Goal: Task Accomplishment & Management: Manage account settings

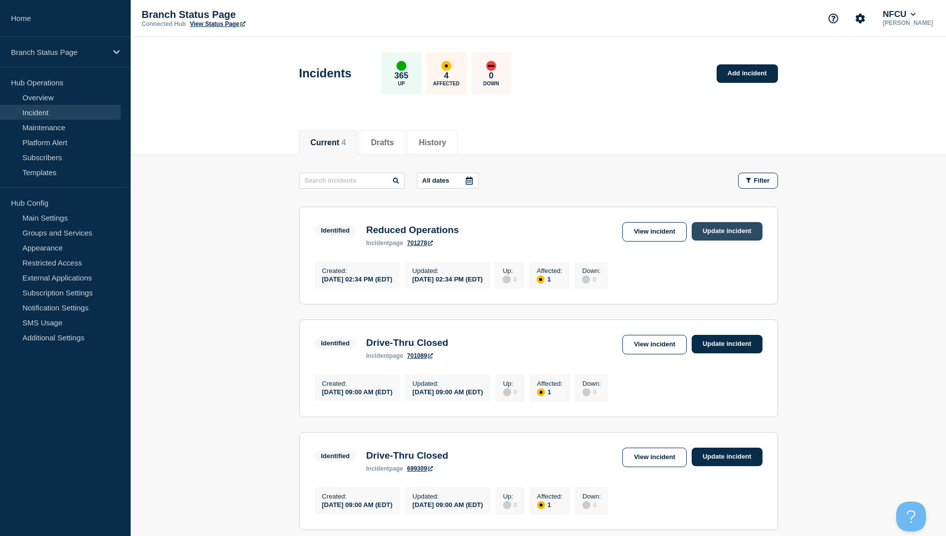
click at [718, 230] on link "Update incident" at bounding box center [727, 231] width 71 height 18
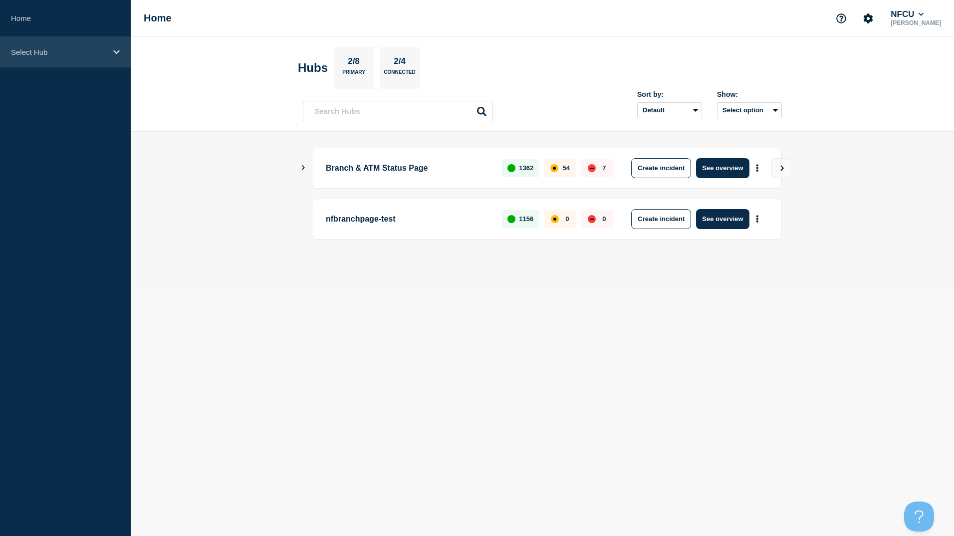
click at [108, 46] on div "Select Hub" at bounding box center [65, 52] width 131 height 30
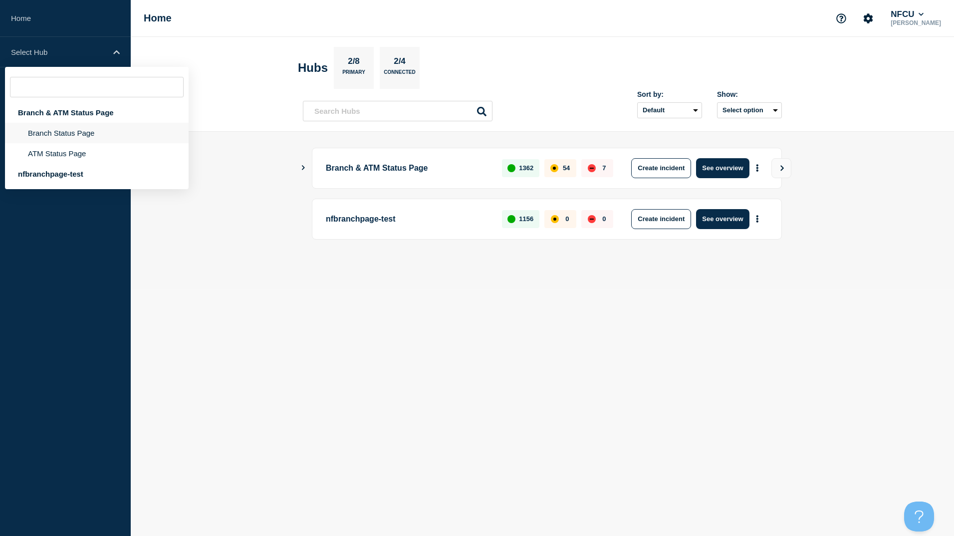
click at [75, 143] on li "Branch Status Page" at bounding box center [97, 153] width 184 height 20
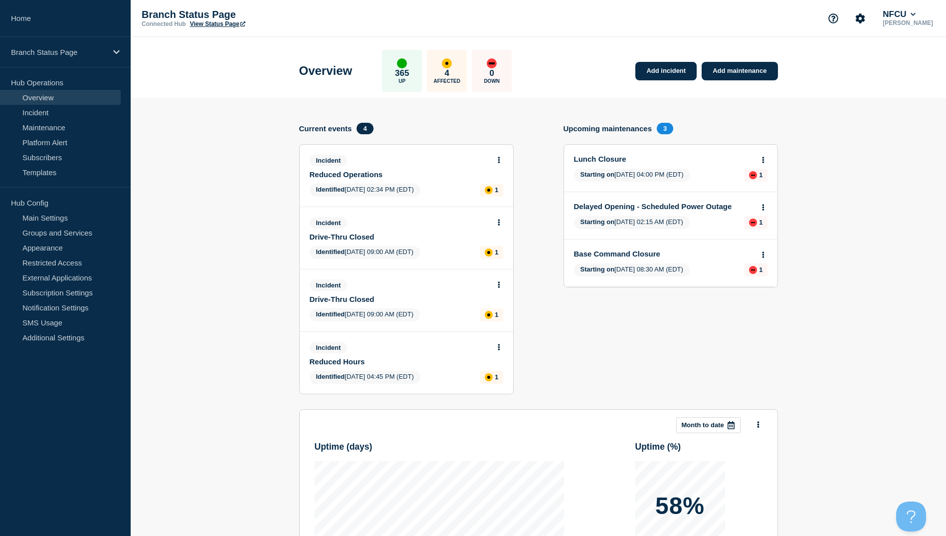
click at [498, 158] on icon at bounding box center [499, 160] width 2 height 6
click at [521, 228] on div "Add incident Add maintenance Current events 4 Incident Reduced Operations Ident…" at bounding box center [538, 266] width 479 height 286
click at [497, 155] on div at bounding box center [499, 159] width 8 height 9
click at [498, 160] on icon at bounding box center [499, 160] width 2 height 6
click at [497, 200] on link "Update incident" at bounding box center [498, 197] width 48 height 8
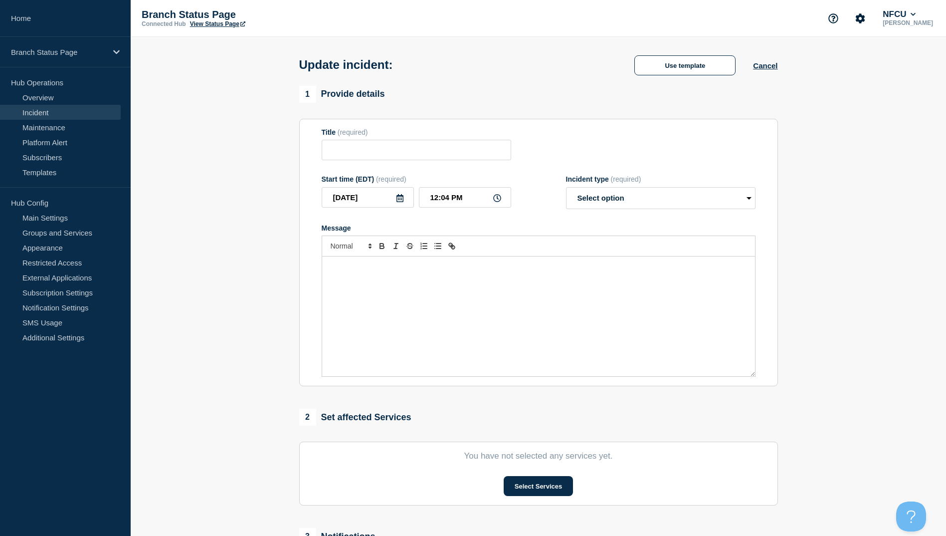
type input "Reduced Operations"
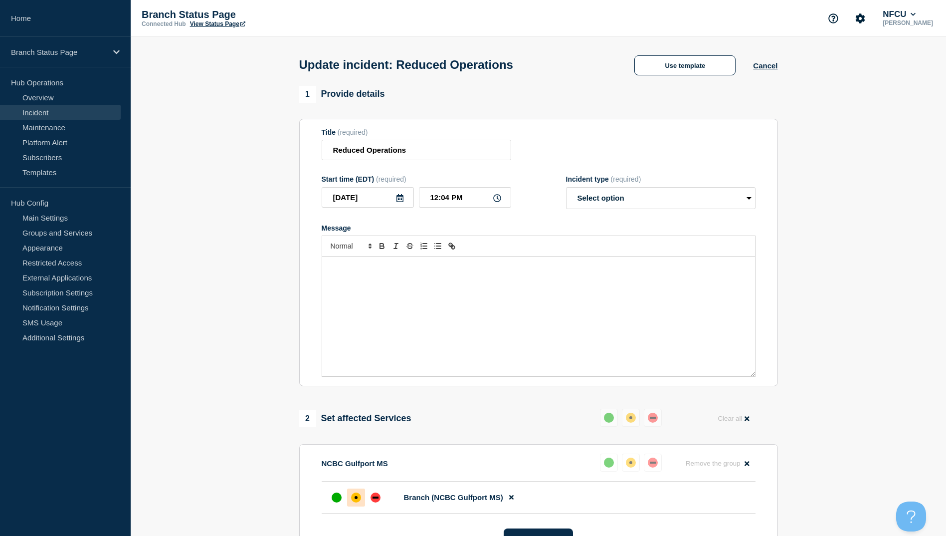
click at [402, 202] on icon at bounding box center [400, 198] width 7 height 8
click at [432, 292] on div "16" at bounding box center [435, 291] width 14 height 14
type input "[DATE]"
drag, startPoint x: 467, startPoint y: 201, endPoint x: 391, endPoint y: 196, distance: 77.0
click at [392, 196] on div "[DATE] 12:04 PM" at bounding box center [417, 197] width 190 height 20
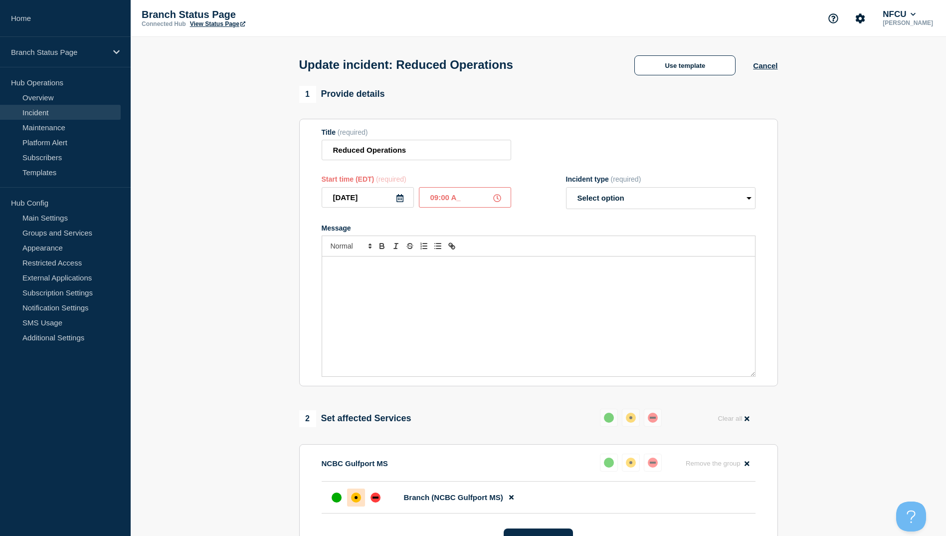
type input "09:00 AM"
click at [677, 68] on button "Use template" at bounding box center [684, 65] width 101 height 20
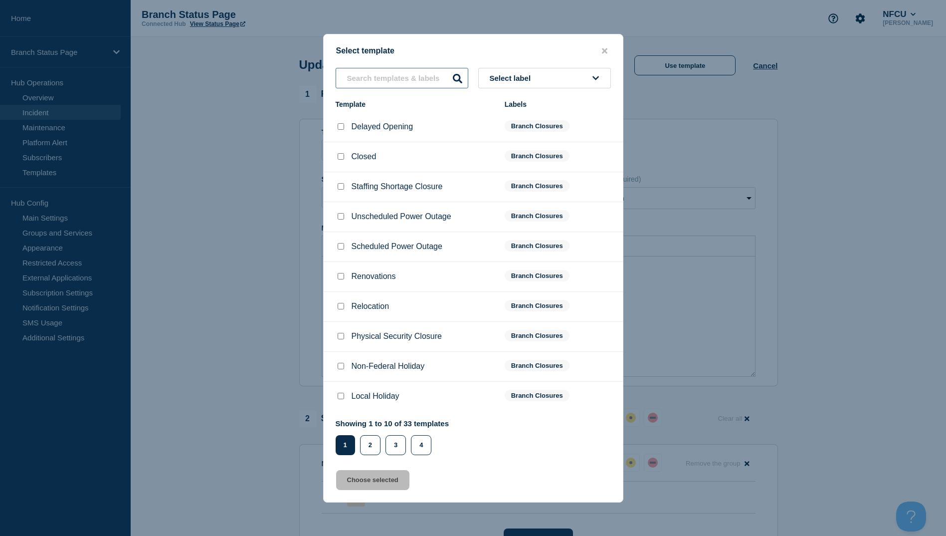
click at [383, 74] on input "text" at bounding box center [402, 78] width 133 height 20
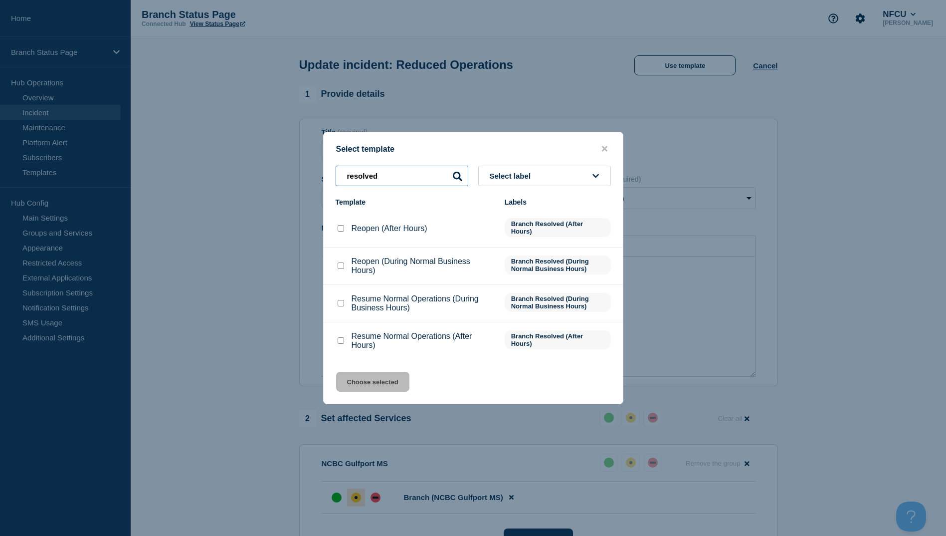
type input "resolved"
click at [341, 306] on input "Resume Normal Operations (During Business Hours) checkbox" at bounding box center [341, 303] width 6 height 6
checkbox input "true"
click at [376, 387] on button "Choose selected" at bounding box center [372, 382] width 73 height 20
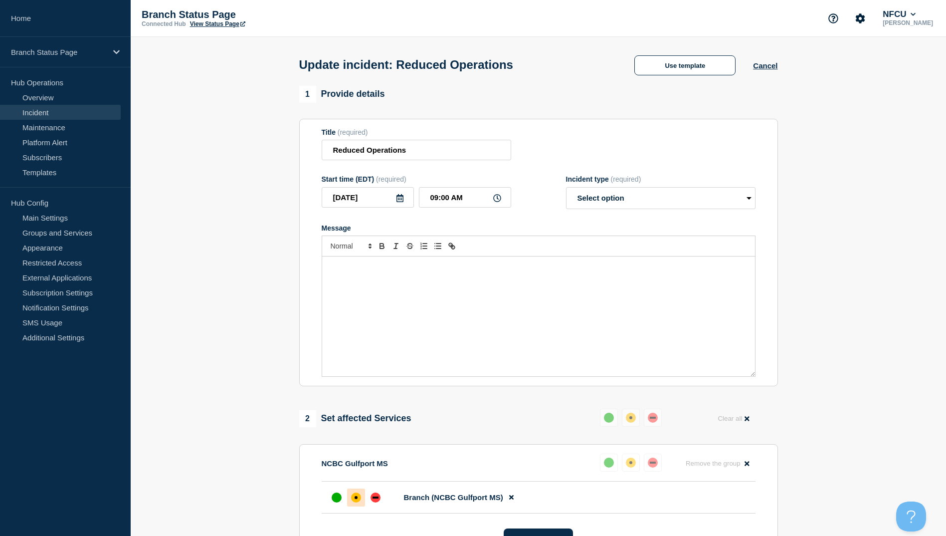
select select "resolved"
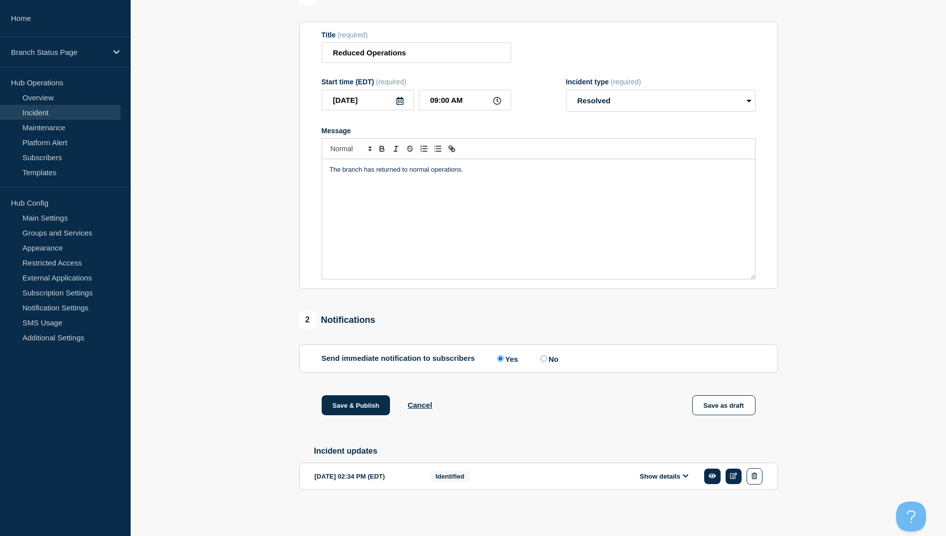
scroll to position [103, 0]
click at [543, 355] on input "No" at bounding box center [544, 358] width 6 height 6
radio input "true"
radio input "false"
click at [358, 407] on button "Save & Publish" at bounding box center [356, 405] width 69 height 20
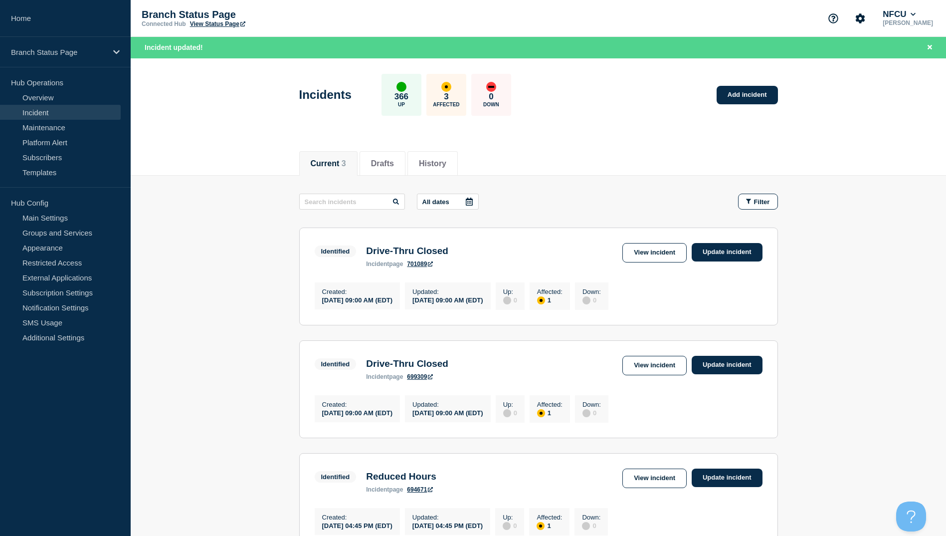
scroll to position [50, 0]
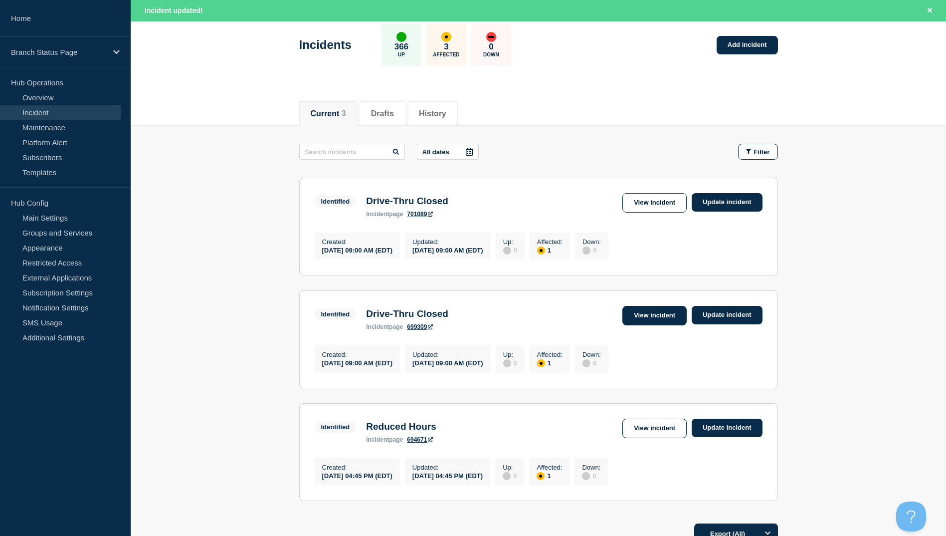
click at [648, 325] on link "View incident" at bounding box center [654, 315] width 64 height 19
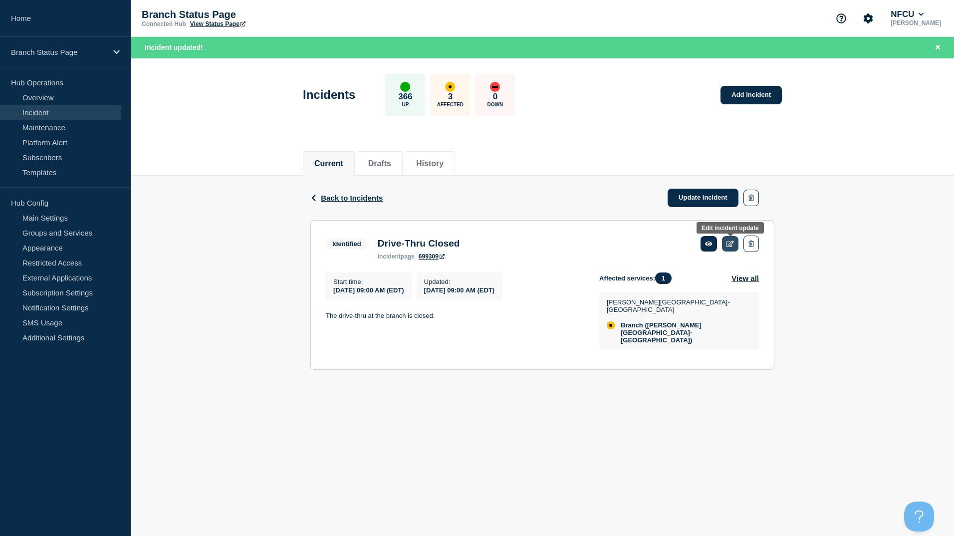
click at [726, 244] on icon at bounding box center [729, 243] width 7 height 6
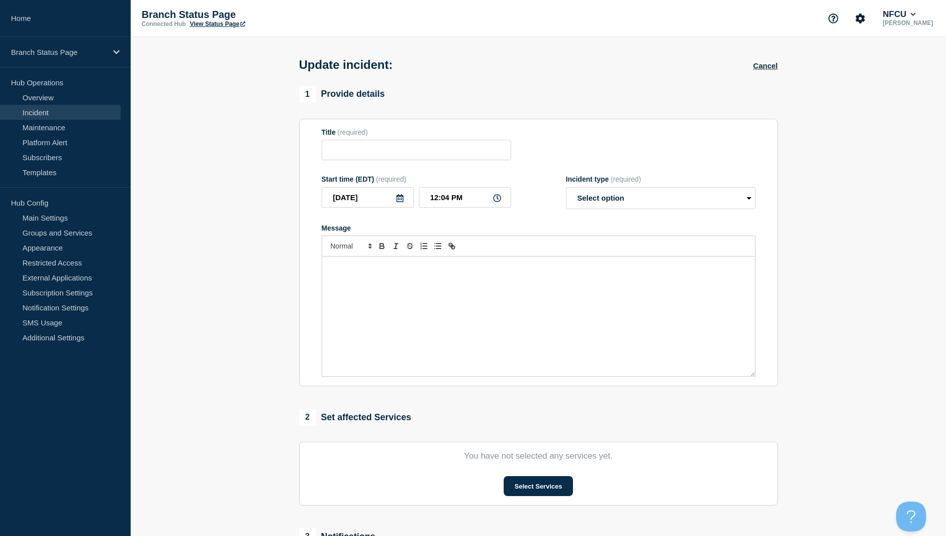
type input "Drive-Thru Closed"
type input "[DATE]"
type input "09:00 AM"
select select "identified"
radio input "false"
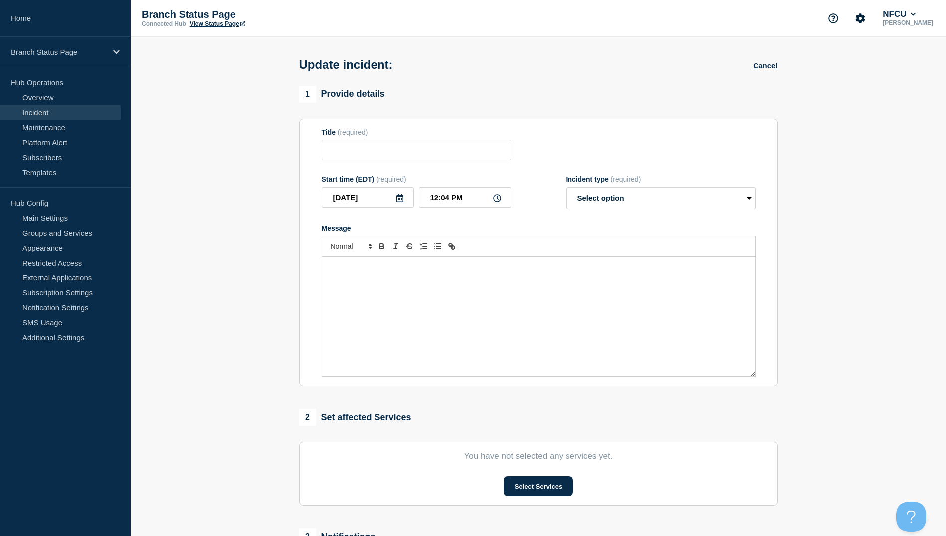
radio input "true"
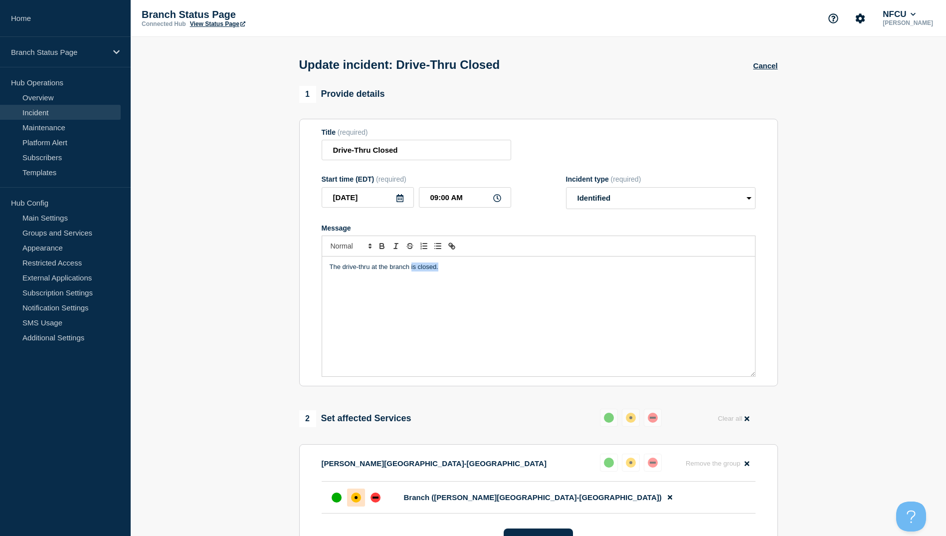
drag, startPoint x: 484, startPoint y: 266, endPoint x: 411, endPoint y: 268, distance: 72.9
click at [411, 268] on p "The drive-thru at the branch is closed." at bounding box center [539, 266] width 418 height 9
click at [331, 501] on div at bounding box center [337, 497] width 18 height 18
click at [642, 197] on select "Select option Investigating Identified Monitoring Resolved" at bounding box center [661, 198] width 190 height 22
select select "resolved"
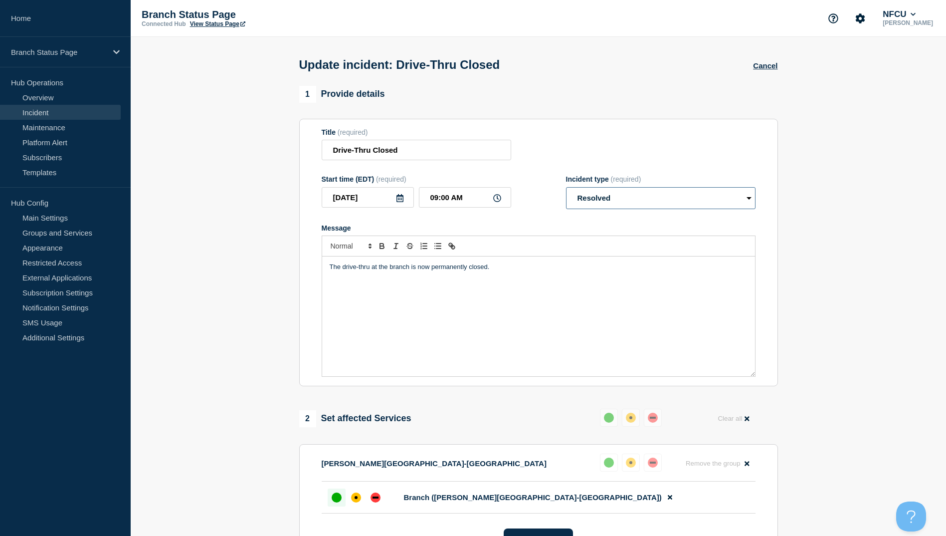
click at [566, 189] on select "Select option Investigating Identified Monitoring Resolved" at bounding box center [661, 198] width 190 height 22
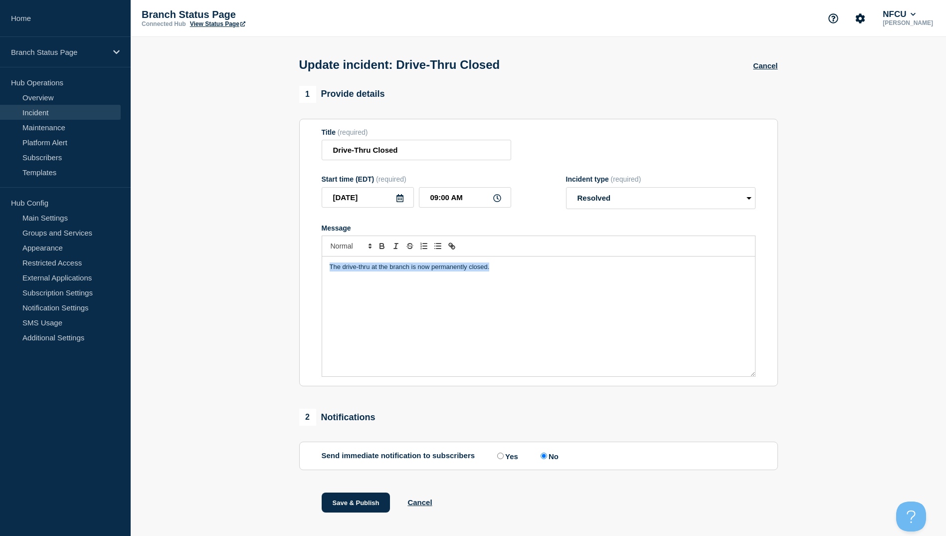
drag, startPoint x: 463, startPoint y: 272, endPoint x: 161, endPoint y: 279, distance: 302.3
click at [161, 279] on section "1 Provide details Title (required) Drive-Thru Closed Start time (EDT) (required…" at bounding box center [538, 312] width 815 height 452
copy p "The drive-thru at the branch is now permanently closed."
click at [60, 106] on link "Incident" at bounding box center [60, 112] width 121 height 15
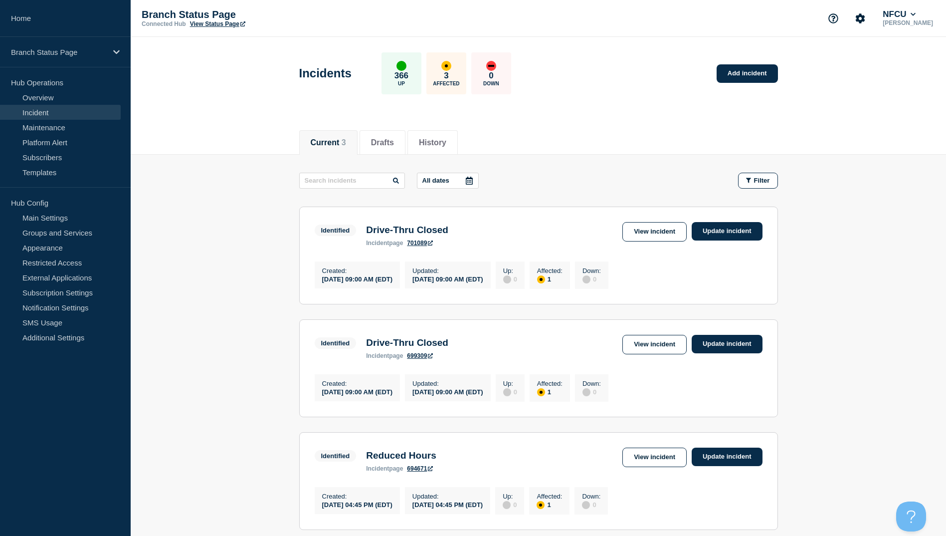
scroll to position [50, 0]
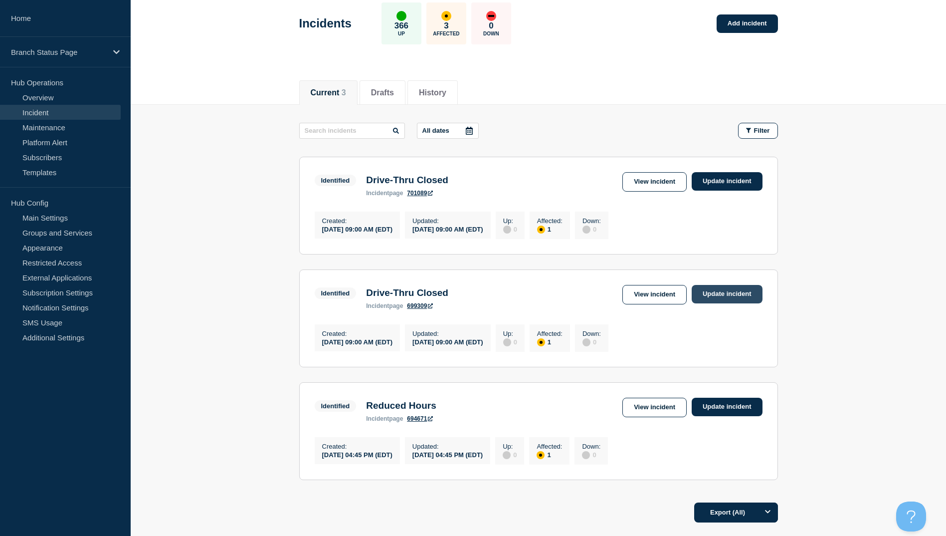
click at [714, 296] on link "Update incident" at bounding box center [727, 294] width 71 height 18
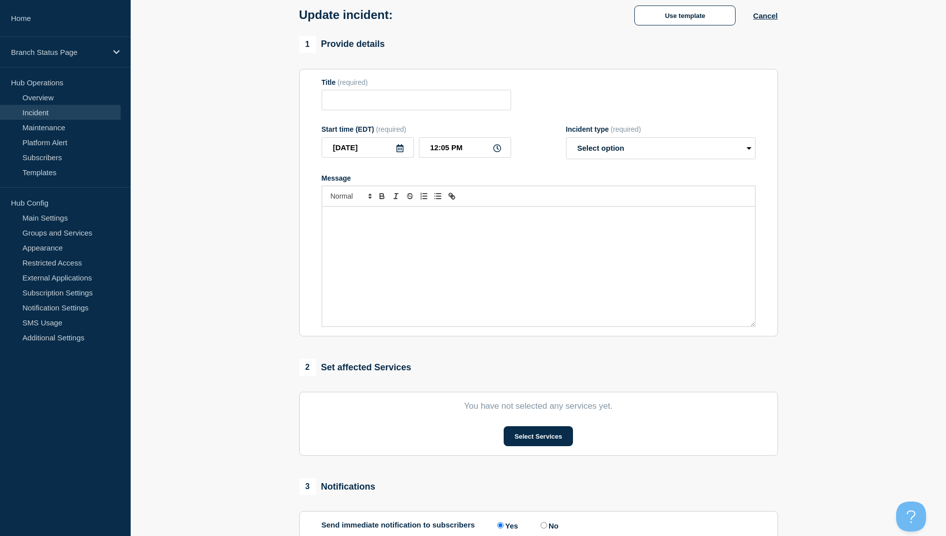
type input "Drive-Thru Closed"
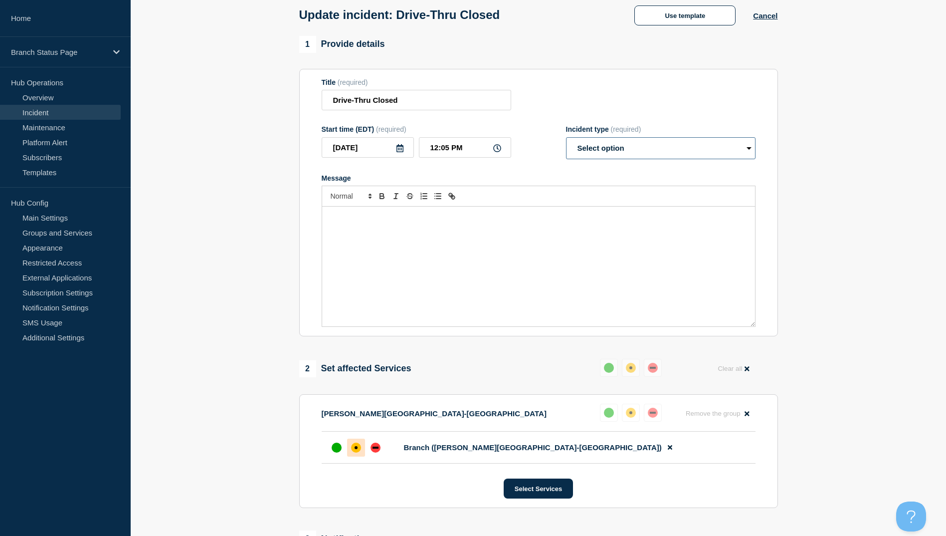
click at [587, 149] on select "Select option Investigating Identified Monitoring Resolved" at bounding box center [661, 148] width 190 height 22
select select "resolved"
click at [566, 139] on select "Select option Investigating Identified Monitoring Resolved" at bounding box center [661, 148] width 190 height 22
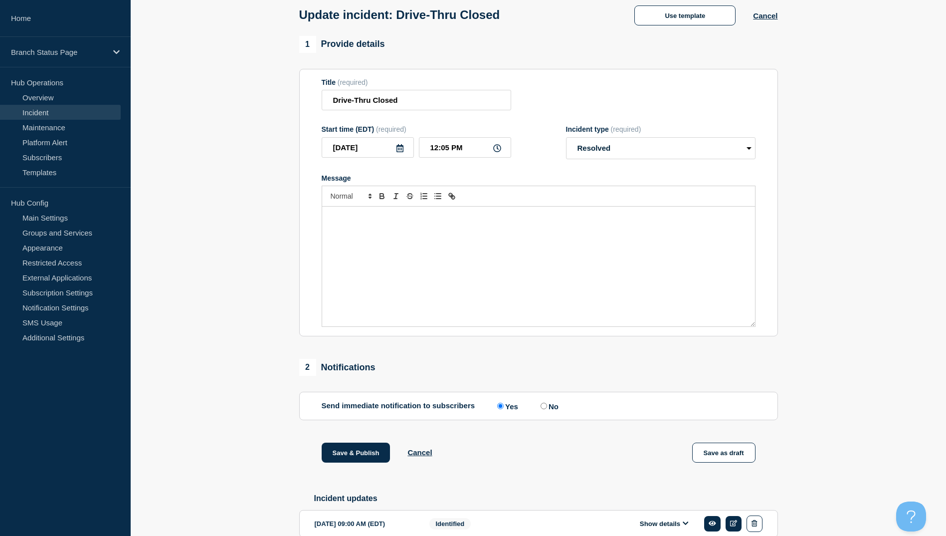
click at [410, 247] on div "Message" at bounding box center [538, 266] width 433 height 120
drag, startPoint x: 467, startPoint y: 219, endPoint x: 432, endPoint y: 217, distance: 35.0
click at [432, 217] on p "The drive-thru at the branch is now permanently closed." at bounding box center [539, 216] width 418 height 9
click at [430, 217] on p "The drive-thru at the branch is now permanently closed." at bounding box center [539, 216] width 418 height 9
click at [546, 409] on input "No" at bounding box center [544, 406] width 6 height 6
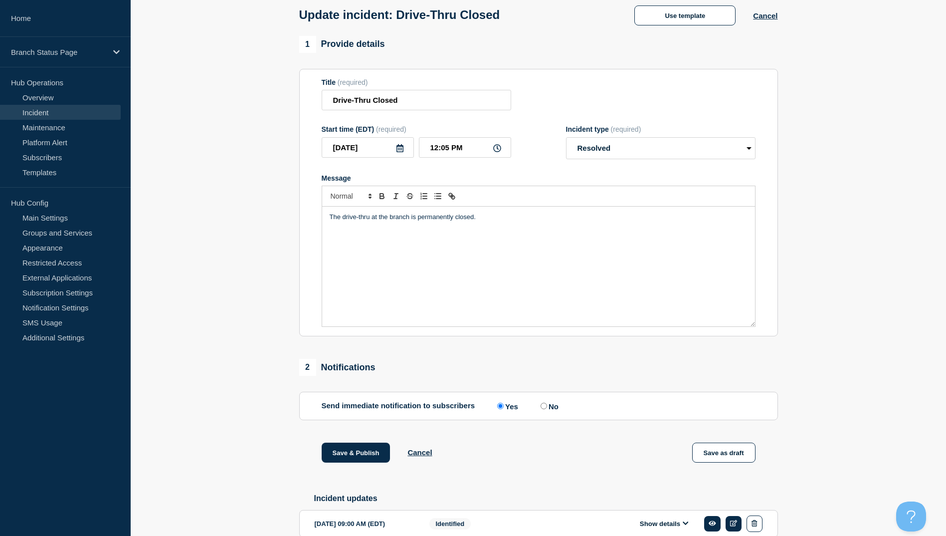
radio input "true"
radio input "false"
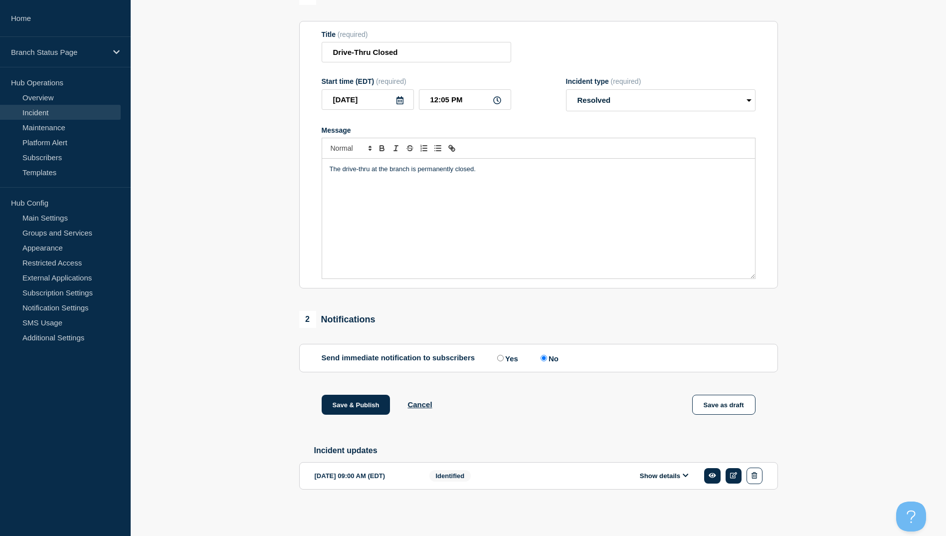
scroll to position [100, 0]
click at [352, 405] on button "Save & Publish" at bounding box center [356, 405] width 69 height 20
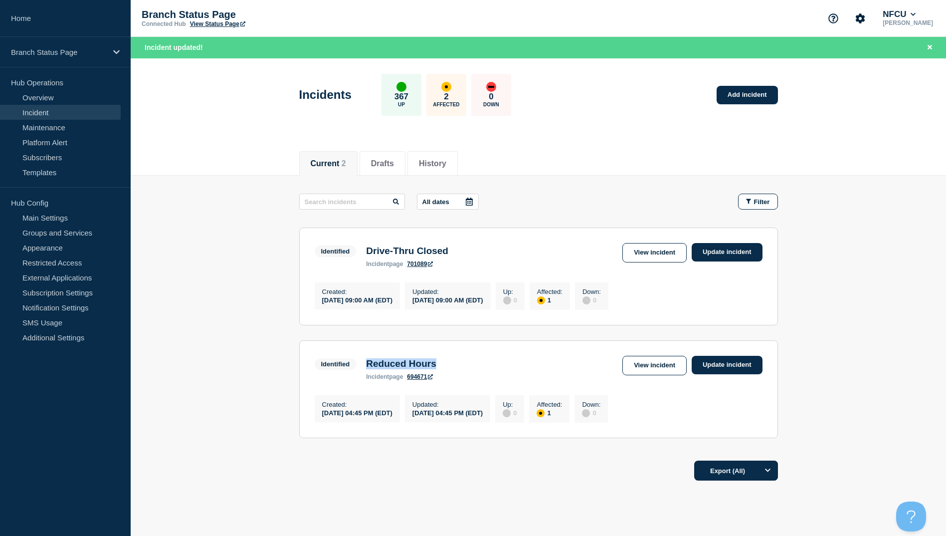
drag, startPoint x: 368, startPoint y: 369, endPoint x: 445, endPoint y: 368, distance: 77.3
click at [436, 368] on h3 "Reduced Hours" at bounding box center [401, 363] width 70 height 11
click at [255, 309] on main "All dates Filter Identified 1 Affected Drive-Thru Closed Created [DATE] 09:00 A…" at bounding box center [538, 314] width 815 height 277
click at [644, 253] on link "View incident" at bounding box center [654, 252] width 64 height 19
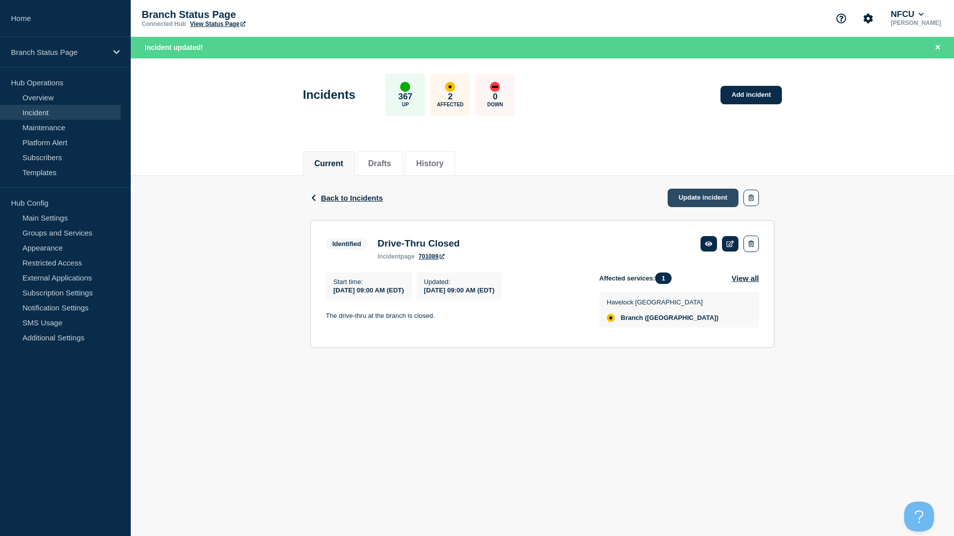
click at [700, 194] on link "Update incident" at bounding box center [702, 198] width 71 height 18
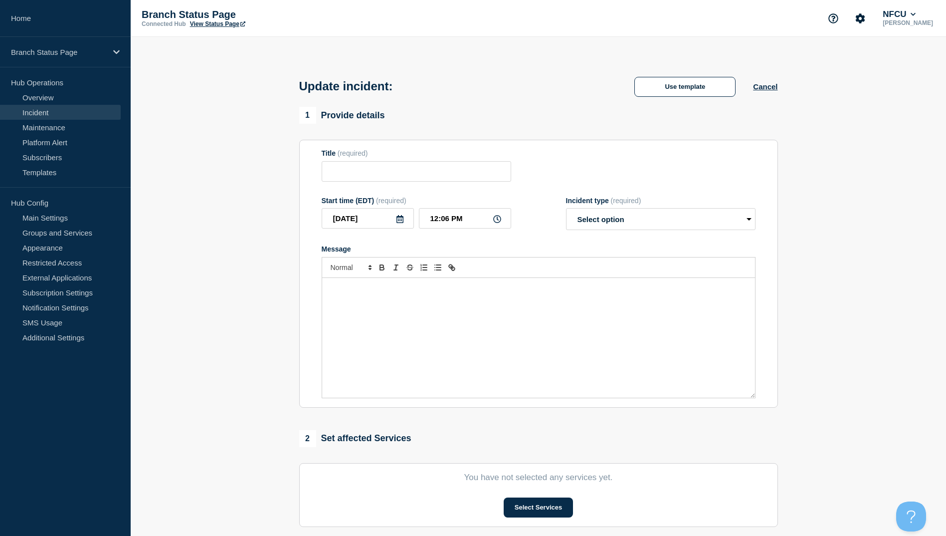
type input "Drive-Thru Closed"
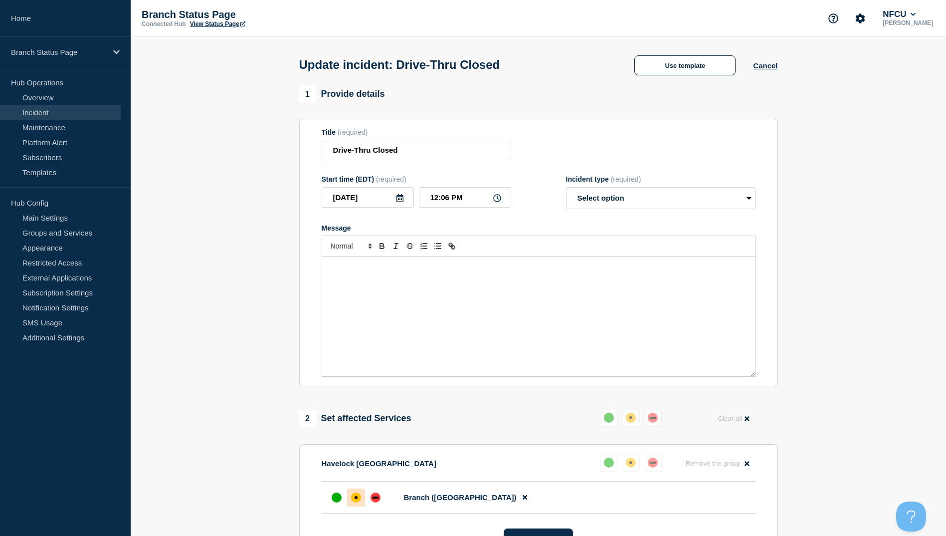
click at [402, 202] on icon at bounding box center [400, 198] width 8 height 8
click at [419, 288] on div "15" at bounding box center [418, 291] width 14 height 14
type input "[DATE]"
drag, startPoint x: 475, startPoint y: 199, endPoint x: 371, endPoint y: 180, distance: 105.5
click at [371, 180] on div "Start time (EDT) (required) [DATE] 12:06 PM" at bounding box center [417, 192] width 190 height 34
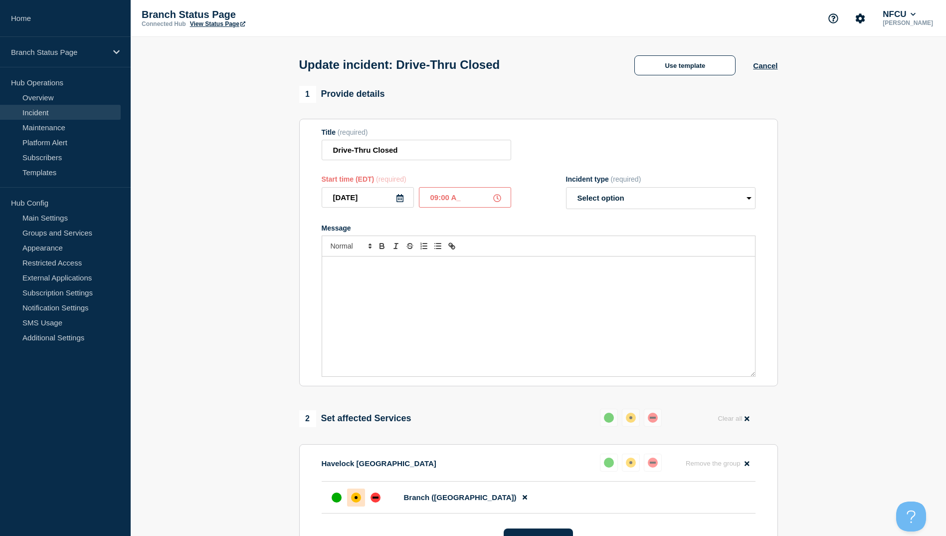
type input "09:00 AM"
click at [674, 69] on button "Use template" at bounding box center [684, 65] width 101 height 20
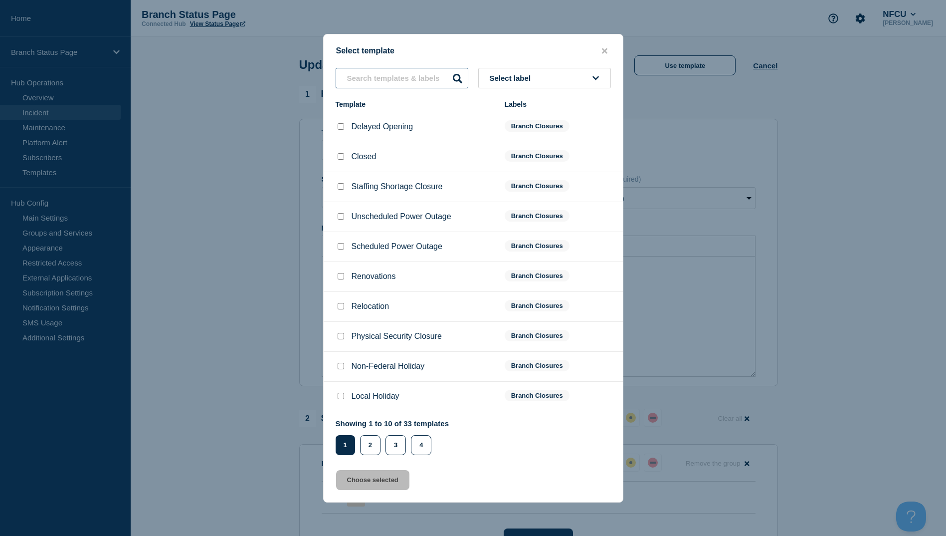
click at [387, 74] on input "text" at bounding box center [402, 78] width 133 height 20
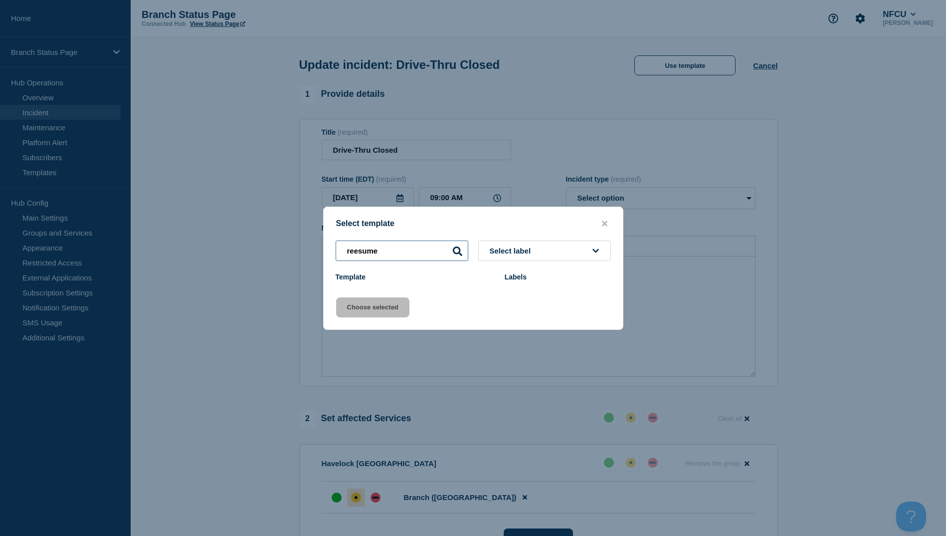
click at [358, 248] on input "reesume" at bounding box center [402, 250] width 133 height 20
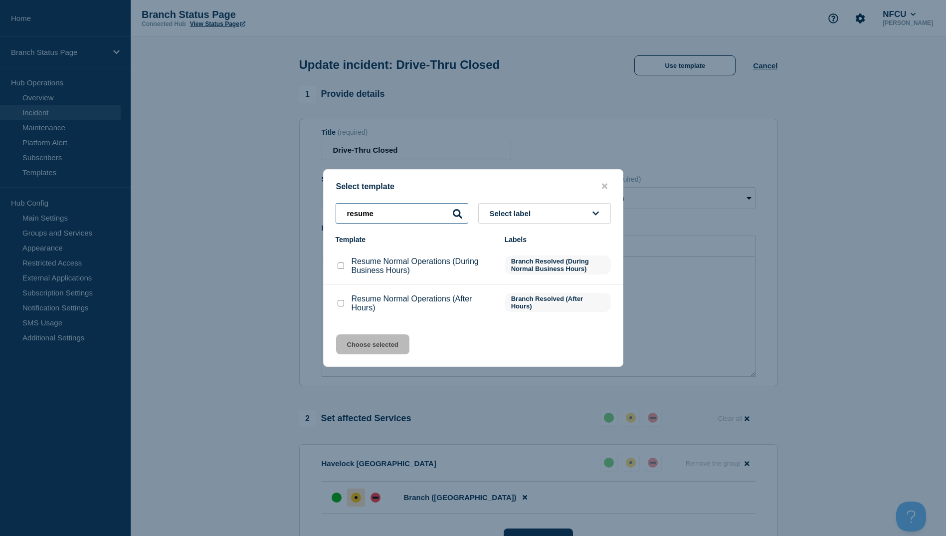
type input "resume"
click at [340, 267] on input "Resume Normal Operations (During Business Hours) checkbox" at bounding box center [341, 265] width 6 height 6
checkbox input "true"
click at [367, 345] on button "Choose selected" at bounding box center [372, 344] width 73 height 20
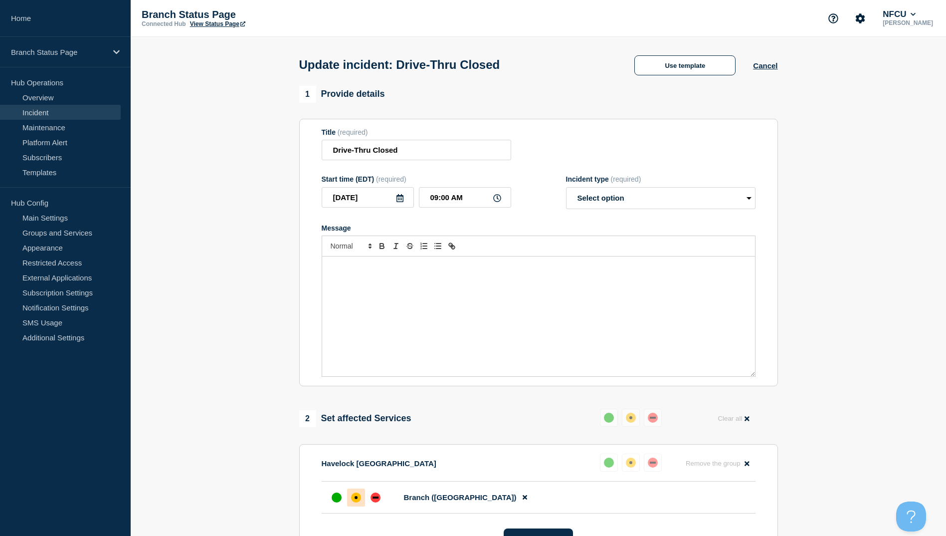
select select "resolved"
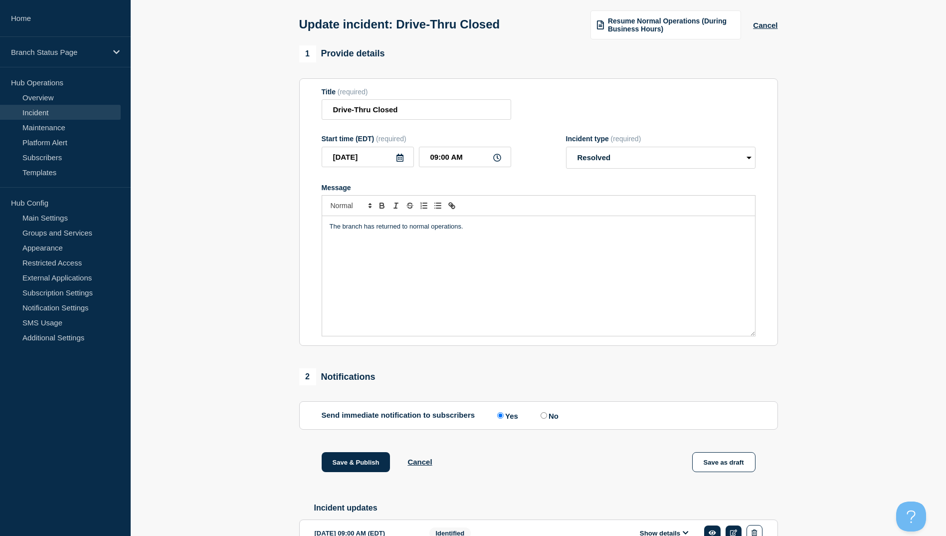
scroll to position [100, 0]
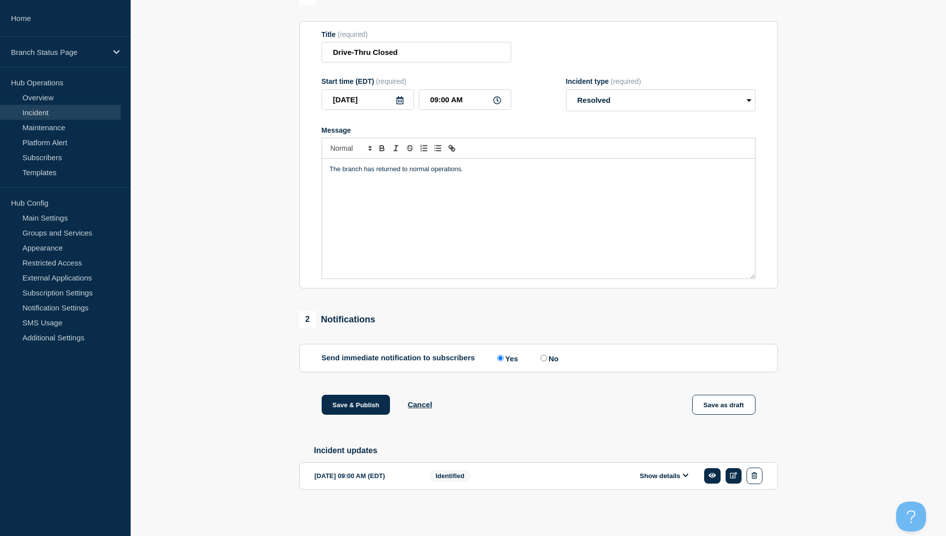
click at [546, 360] on input "No" at bounding box center [544, 358] width 6 height 6
radio input "true"
radio input "false"
click at [337, 410] on button "Save & Publish" at bounding box center [356, 405] width 69 height 20
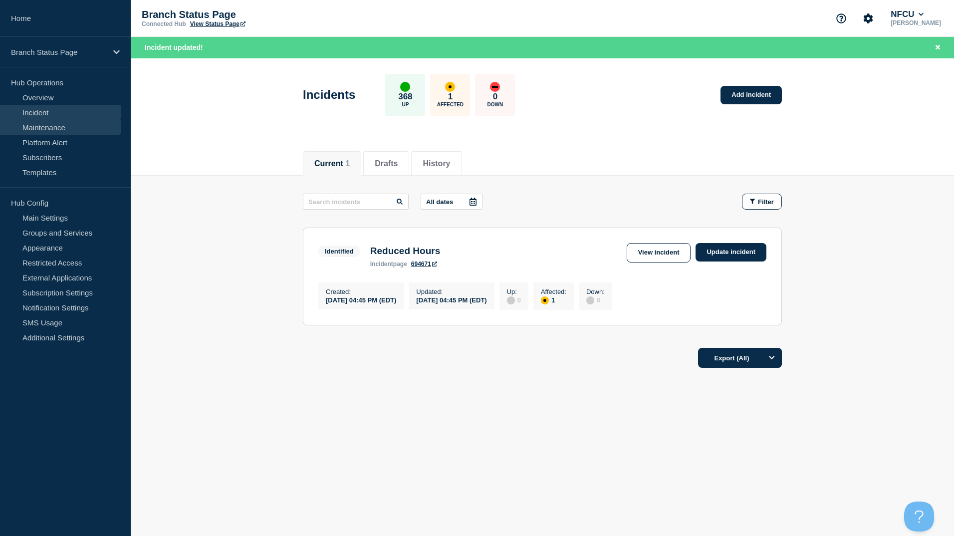
click at [59, 127] on link "Maintenance" at bounding box center [60, 127] width 121 height 15
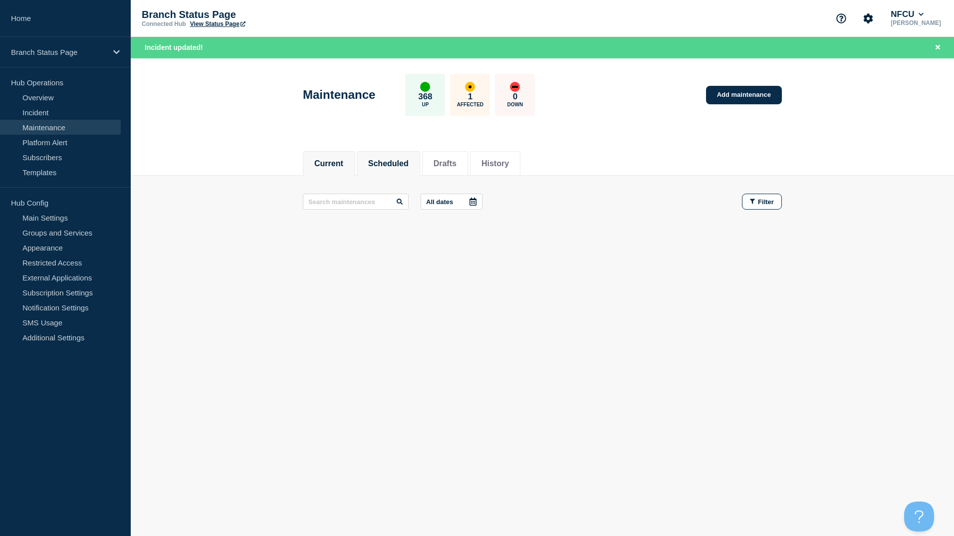
click at [402, 167] on button "Scheduled" at bounding box center [388, 163] width 40 height 9
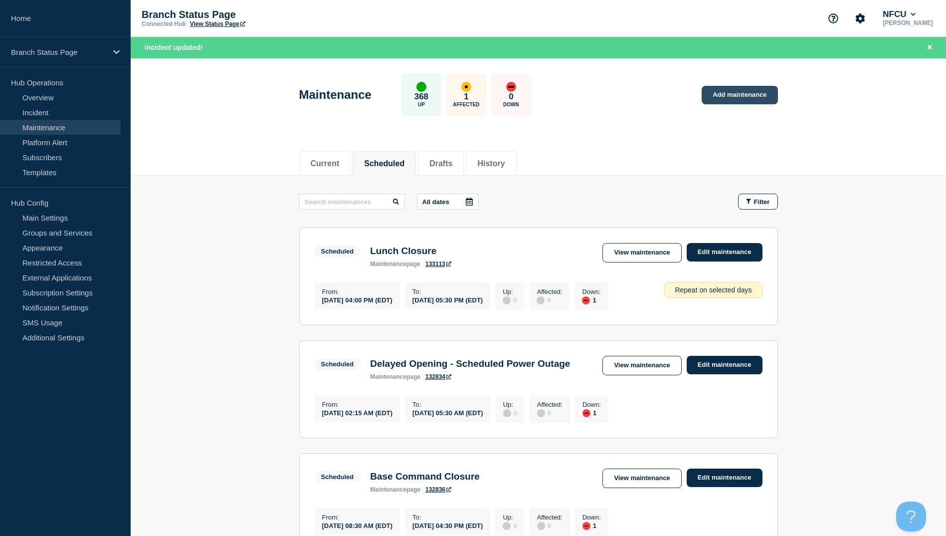
click at [734, 95] on link "Add maintenance" at bounding box center [740, 95] width 76 height 18
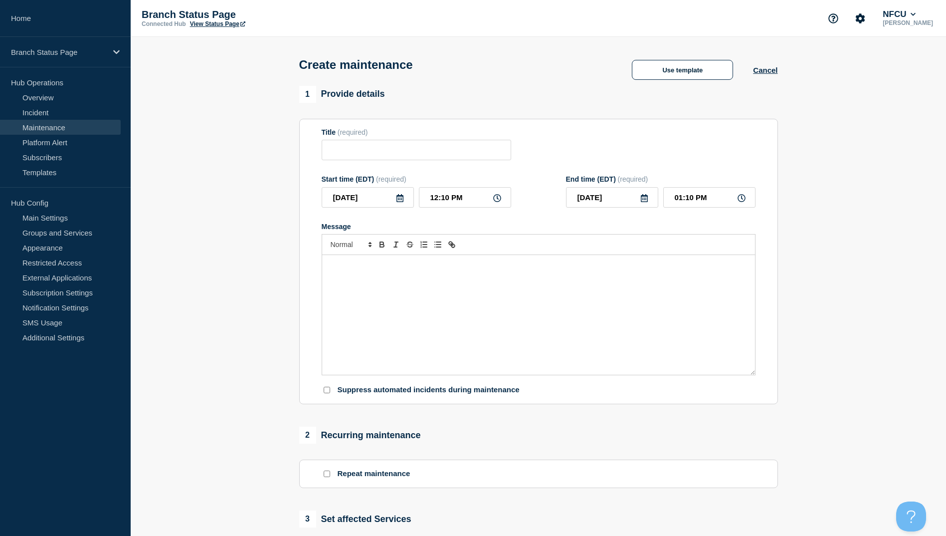
click at [401, 198] on icon at bounding box center [400, 198] width 7 height 8
click at [384, 309] on div "20" at bounding box center [385, 307] width 14 height 14
type input "[DATE]"
click at [385, 148] on input "Title" at bounding box center [417, 150] width 190 height 20
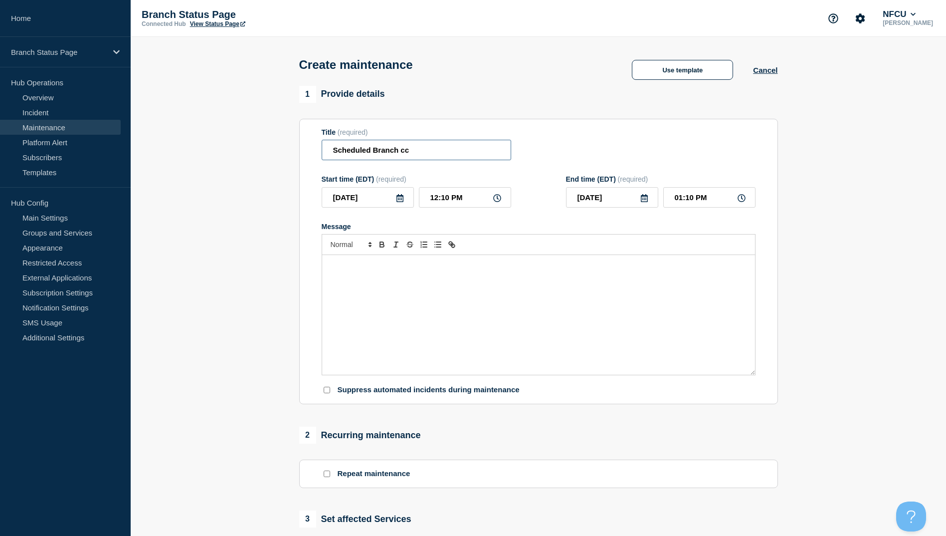
drag, startPoint x: 385, startPoint y: 148, endPoint x: 395, endPoint y: 152, distance: 10.3
click at [385, 148] on input "Scheduled Branch cc" at bounding box center [417, 150] width 190 height 20
click at [424, 152] on input "Scheduled Branch cc" at bounding box center [417, 150] width 190 height 20
type input "Scheduled Branch Closure"
click at [471, 201] on input "12:10 PM" at bounding box center [465, 197] width 92 height 20
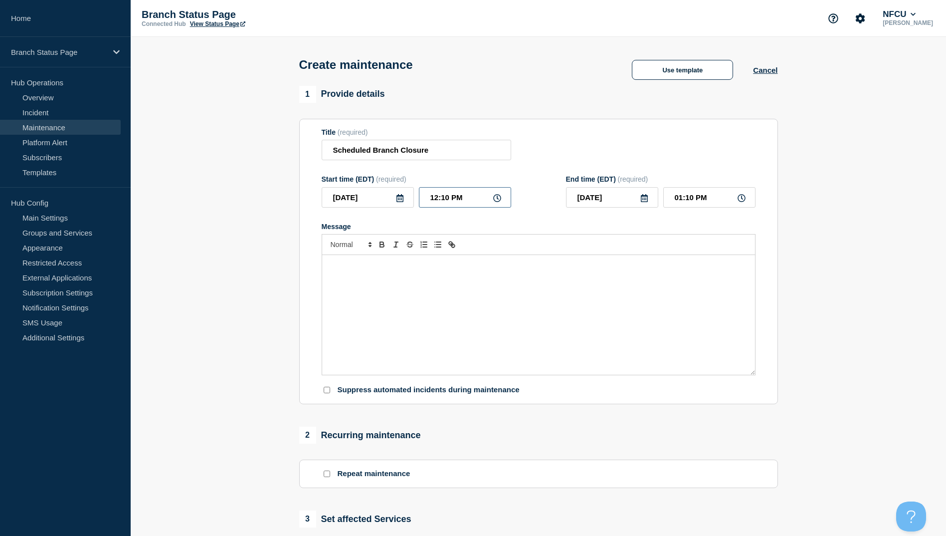
drag, startPoint x: 474, startPoint y: 197, endPoint x: 397, endPoint y: 195, distance: 77.3
click at [397, 195] on div "[DATE] 12:10 PM" at bounding box center [417, 197] width 190 height 20
type input "12:00 PM"
drag, startPoint x: 719, startPoint y: 199, endPoint x: 609, endPoint y: 186, distance: 110.6
click at [609, 186] on div "End time (EDT) (required) [DATE] 01:00 PM" at bounding box center [661, 191] width 190 height 32
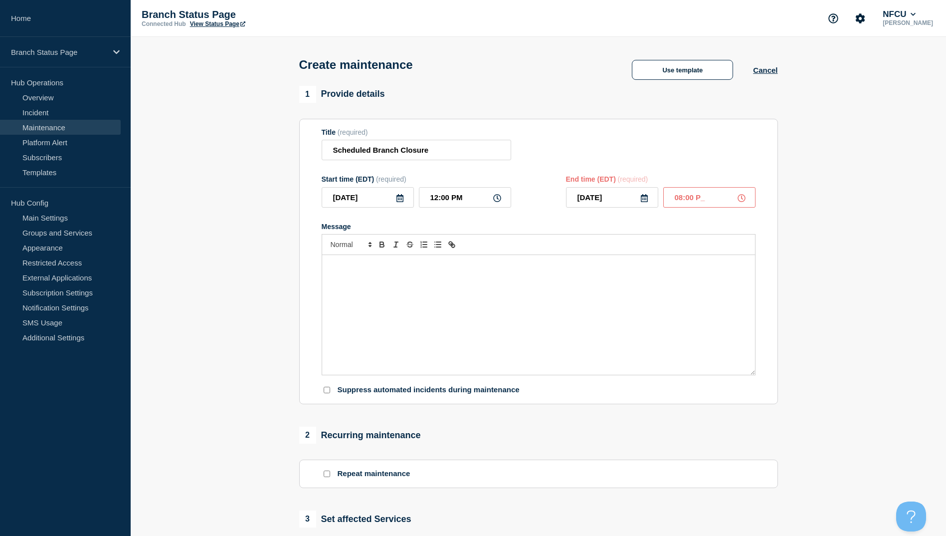
type input "08:00 PM"
click at [513, 279] on div "Message" at bounding box center [538, 315] width 433 height 120
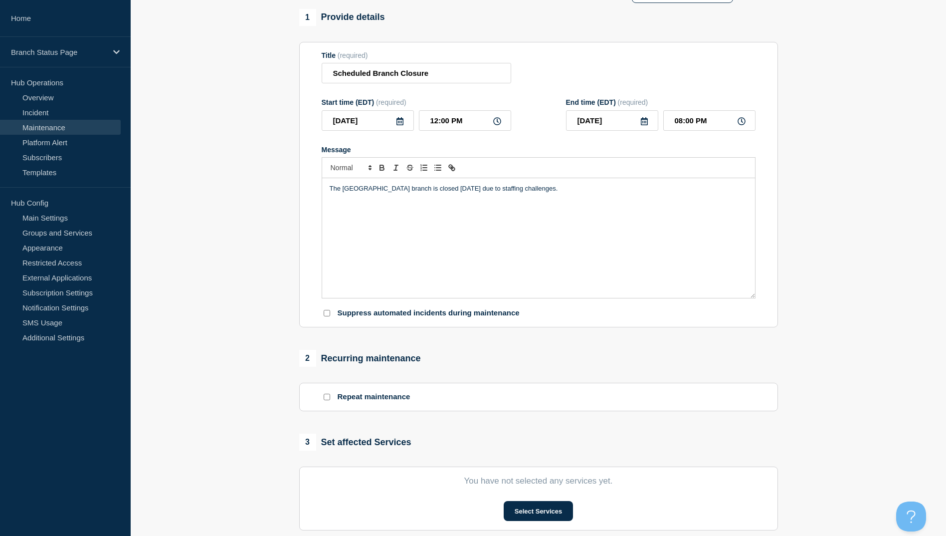
scroll to position [150, 0]
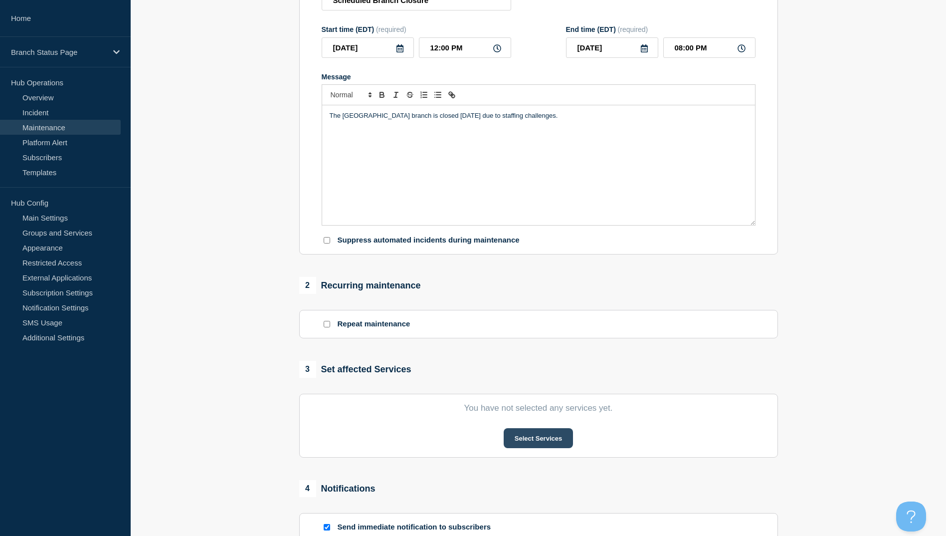
click at [563, 443] on button "Select Services" at bounding box center [538, 438] width 69 height 20
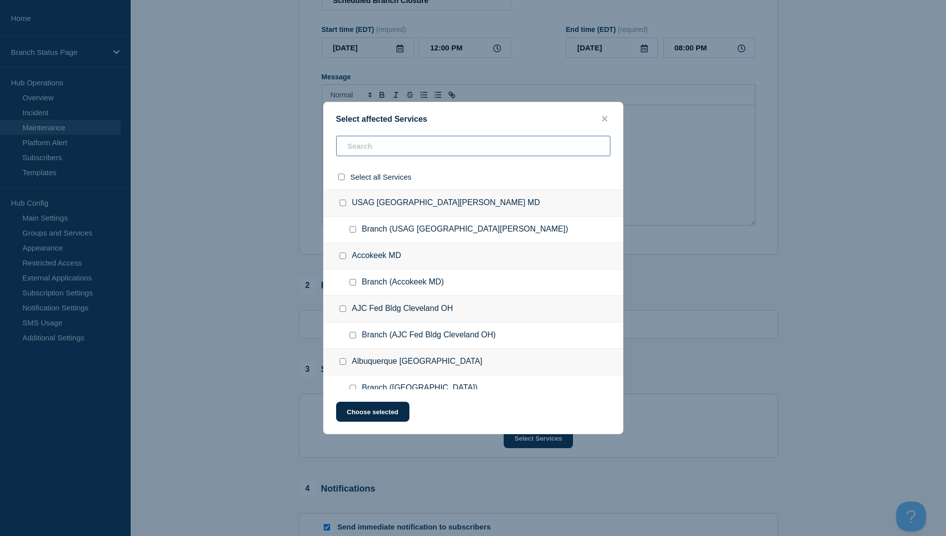
click at [384, 143] on input "text" at bounding box center [473, 146] width 274 height 20
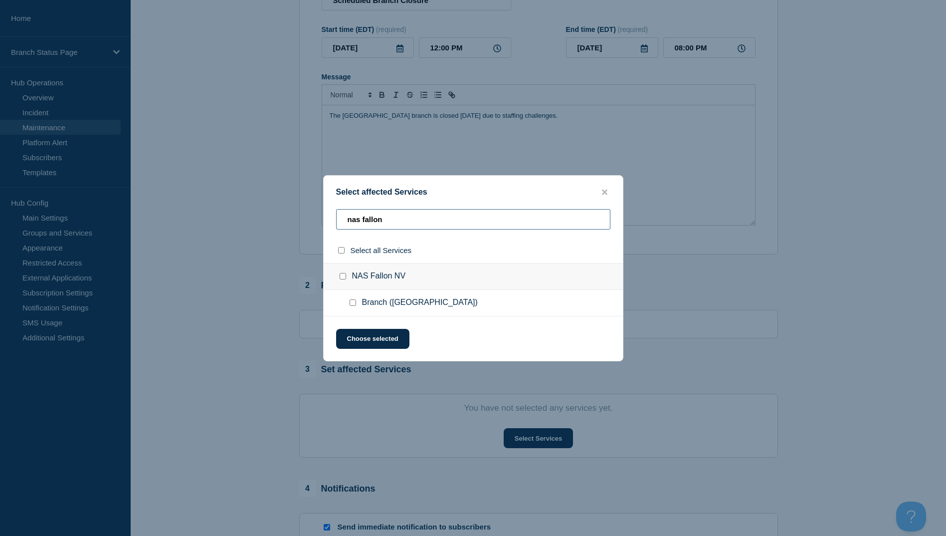
type input "nas fallon"
click at [353, 306] on input "Branch (NAS Fallon NV) checkbox" at bounding box center [353, 302] width 6 height 6
checkbox input "true"
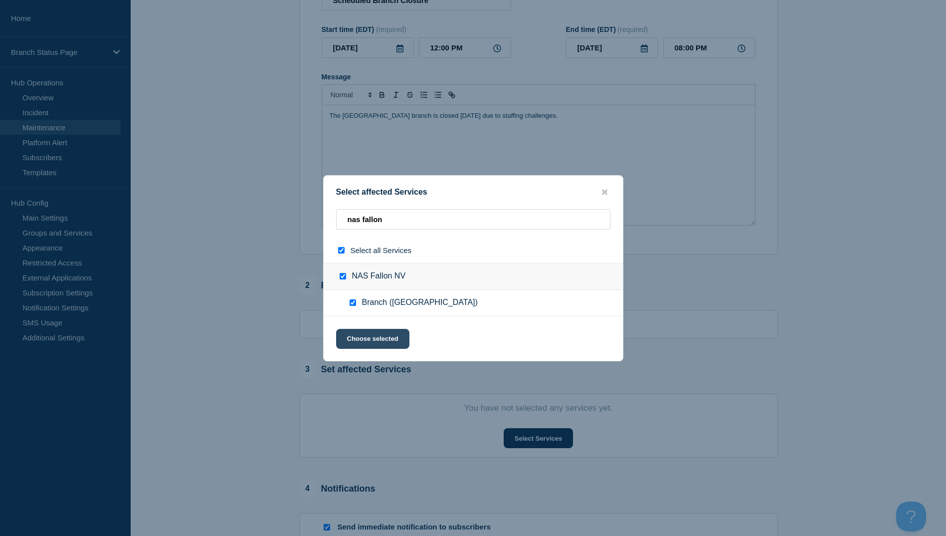
click at [373, 337] on button "Choose selected" at bounding box center [372, 339] width 73 height 20
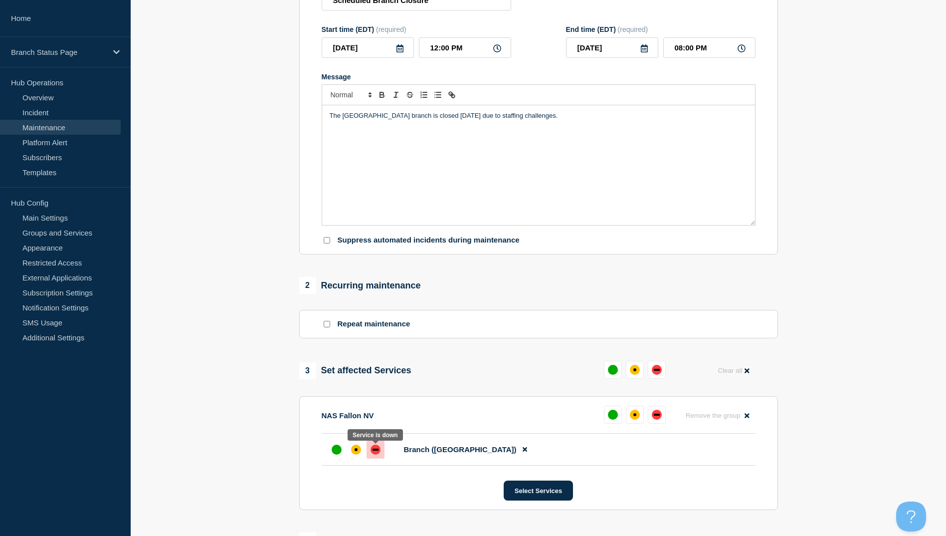
click at [370, 448] on div at bounding box center [376, 449] width 18 height 18
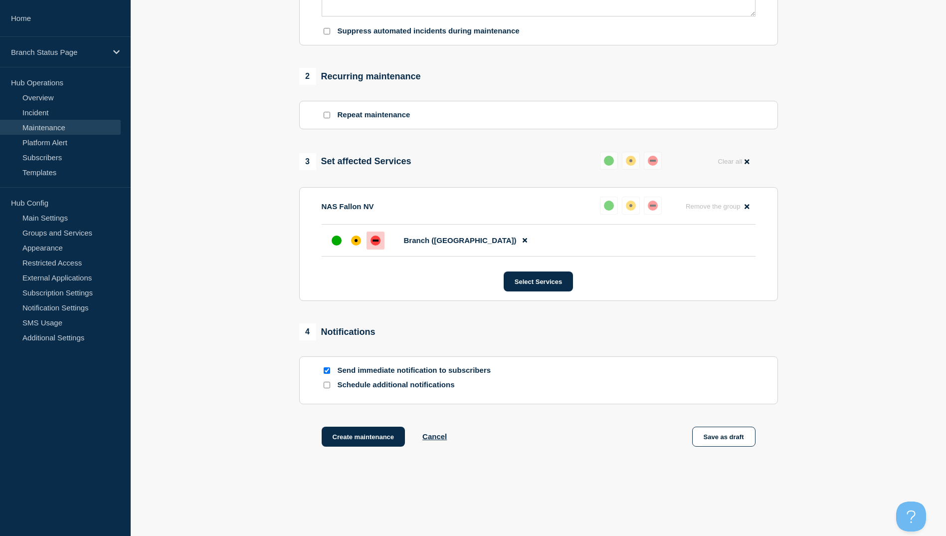
scroll to position [387, 0]
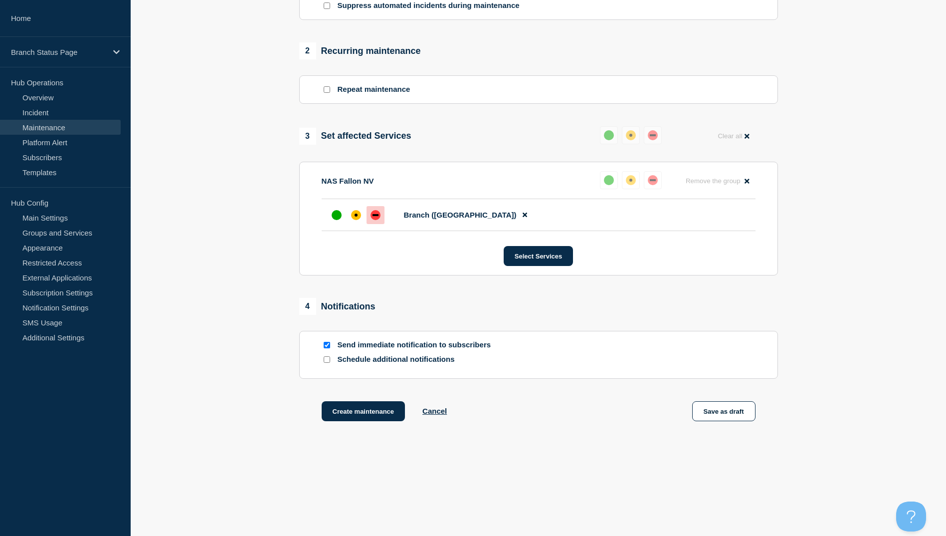
click at [327, 343] on input "Send immediate notification to subscribers" at bounding box center [327, 345] width 6 height 6
checkbox input "false"
click at [325, 361] on input "Schedule additional notifications" at bounding box center [327, 359] width 6 height 6
checkbox input "true"
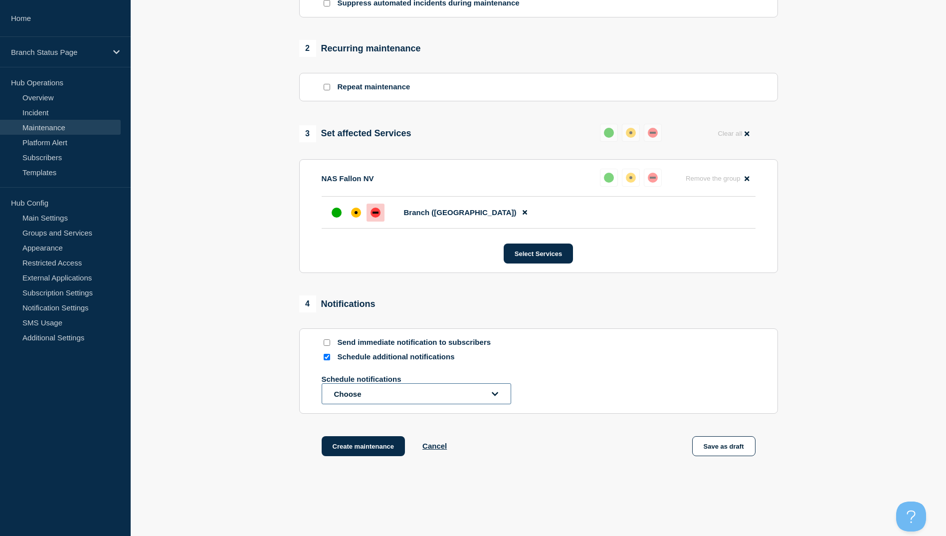
click at [393, 400] on button "Choose" at bounding box center [417, 393] width 190 height 21
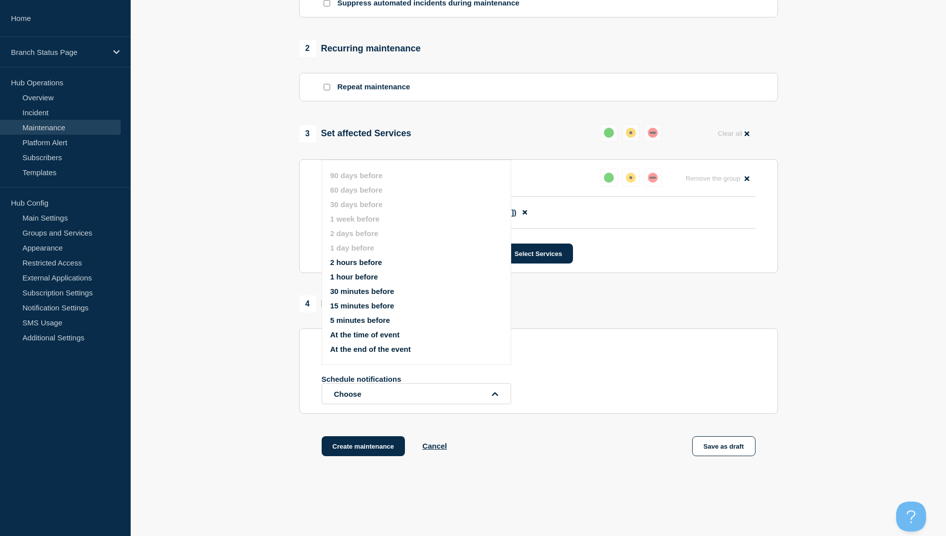
click at [377, 333] on button "At the time of event" at bounding box center [364, 334] width 69 height 8
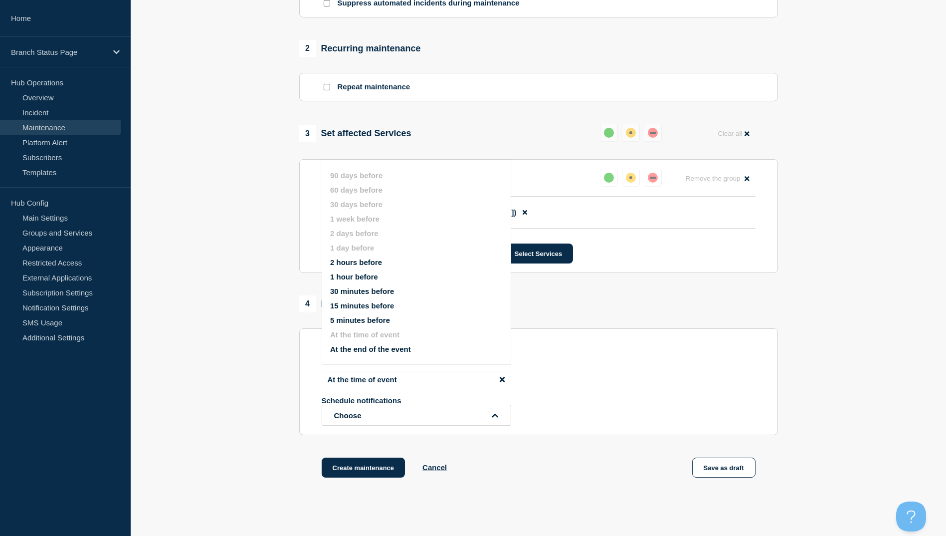
click at [232, 339] on section "1 Provide details Title (required) Scheduled Branch Closure Start time (EDT) (r…" at bounding box center [538, 101] width 815 height 804
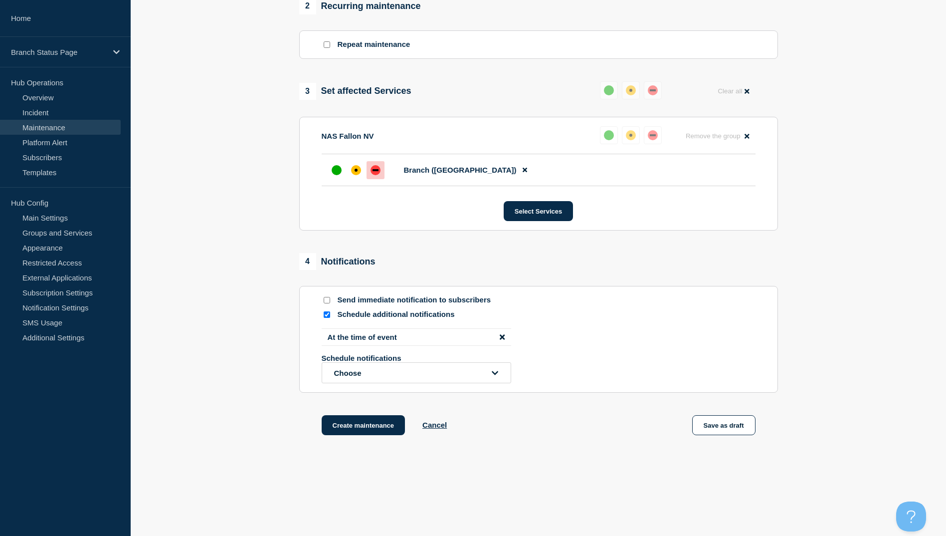
scroll to position [445, 0]
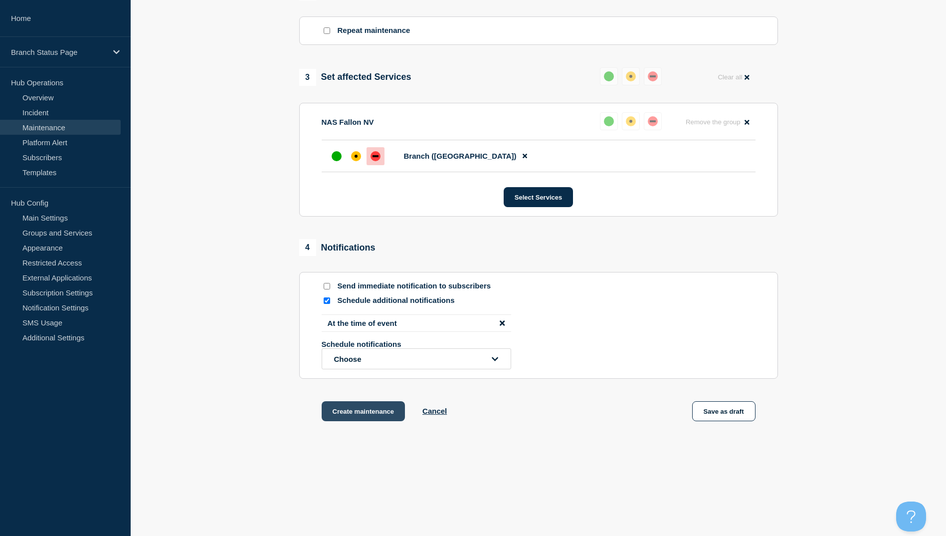
click at [393, 408] on button "Create maintenance" at bounding box center [364, 411] width 84 height 20
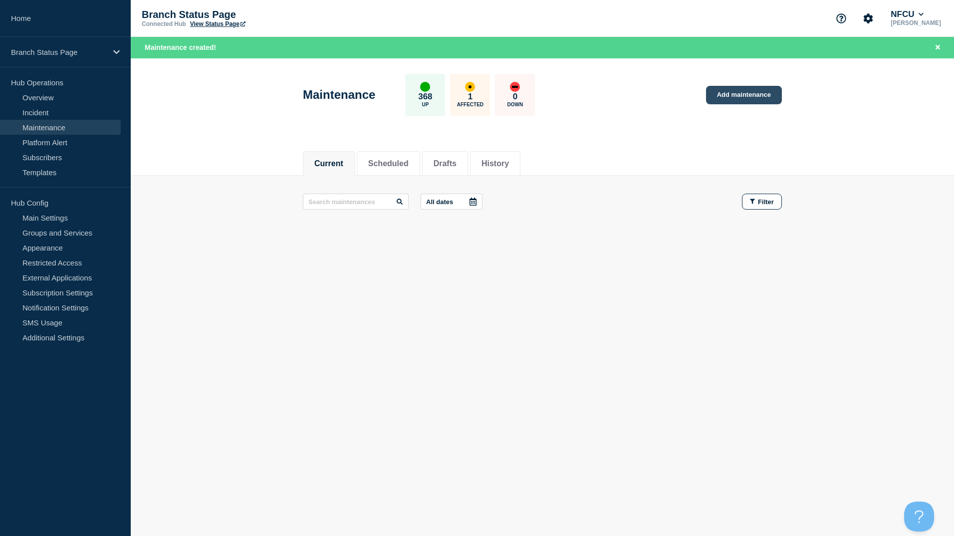
click at [731, 94] on link "Add maintenance" at bounding box center [744, 95] width 76 height 18
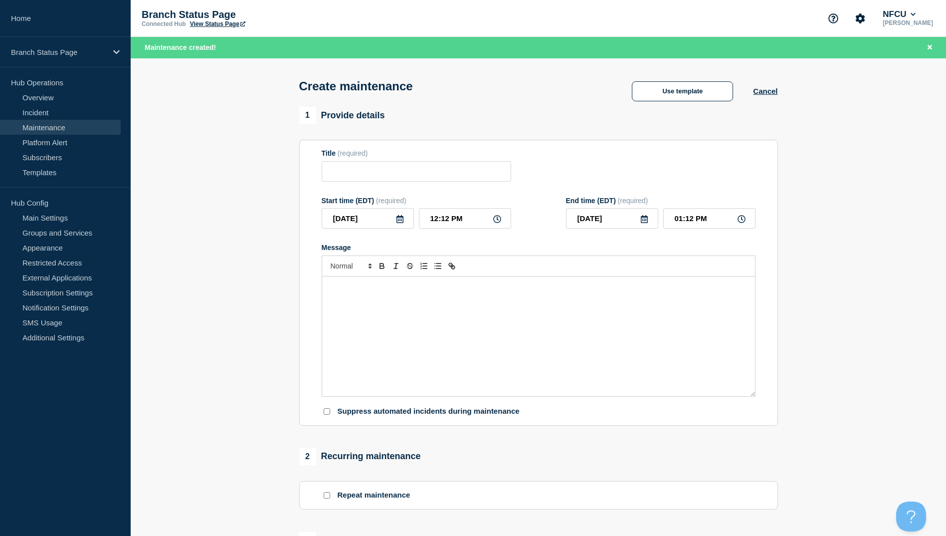
click at [400, 221] on icon at bounding box center [400, 219] width 8 height 8
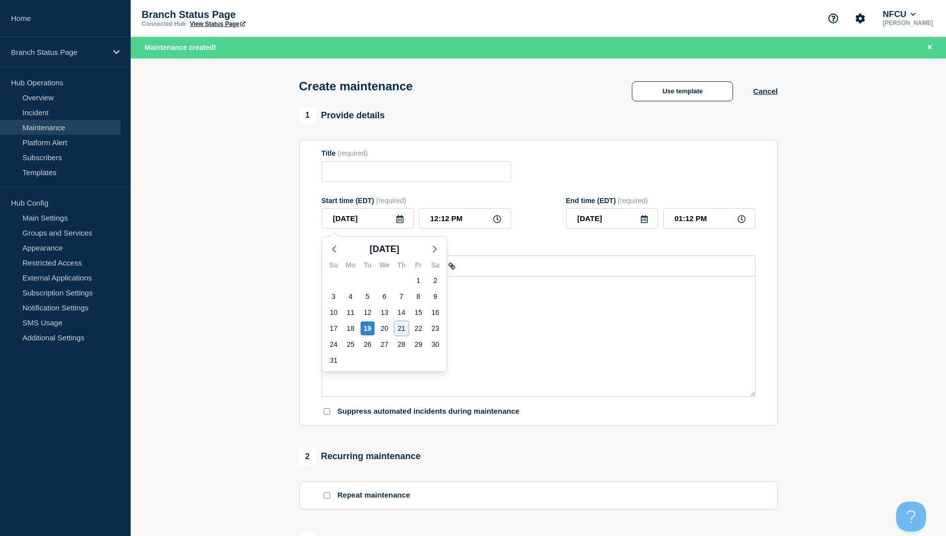
click at [401, 332] on div "21" at bounding box center [402, 328] width 14 height 14
type input "[DATE]"
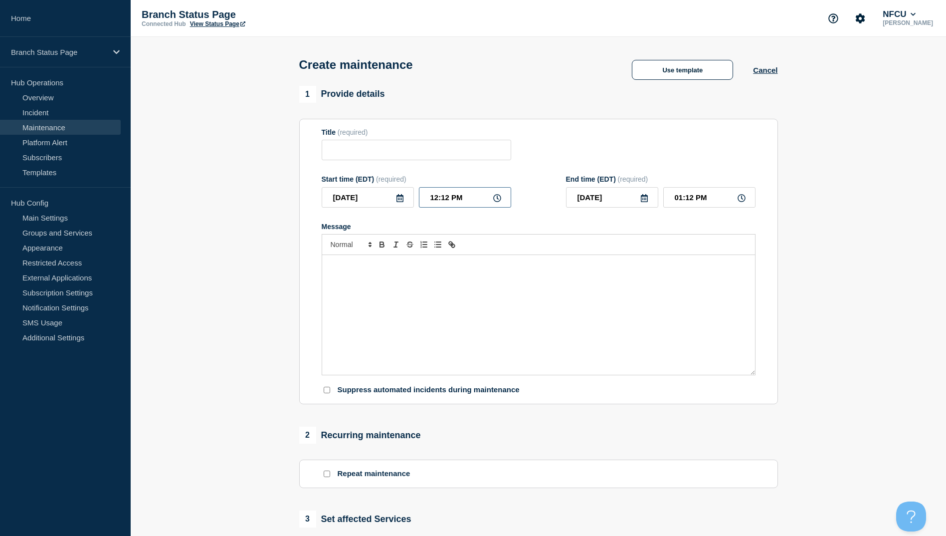
drag, startPoint x: 470, startPoint y: 199, endPoint x: 416, endPoint y: 200, distance: 53.9
click at [416, 200] on div "[DATE] 12:12 PM" at bounding box center [417, 197] width 190 height 20
type input "04:00 PM"
click at [691, 201] on input "05:00 PM" at bounding box center [709, 197] width 92 height 20
type input "05:30 PM"
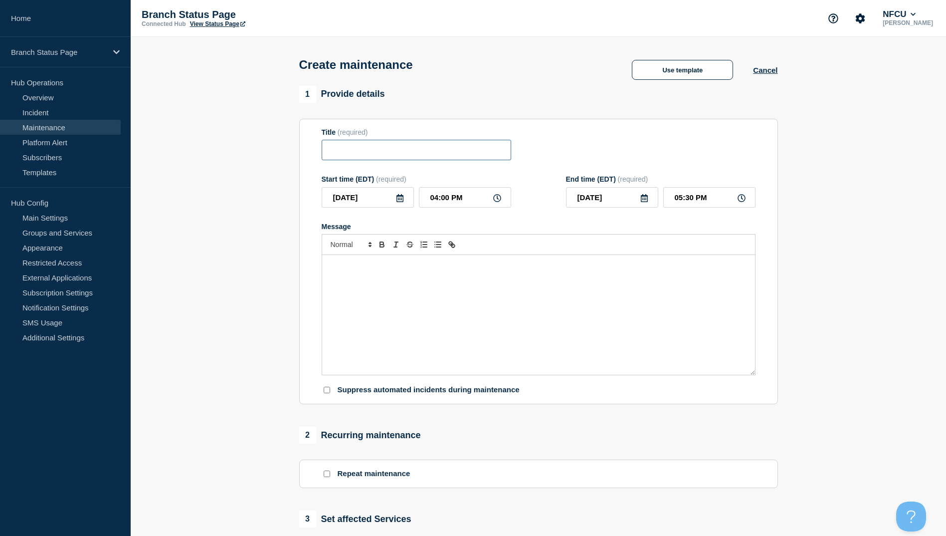
click at [450, 148] on input "Title" at bounding box center [417, 150] width 190 height 20
type input "Lunch Closure"
click at [420, 347] on div "Message" at bounding box center [538, 315] width 433 height 120
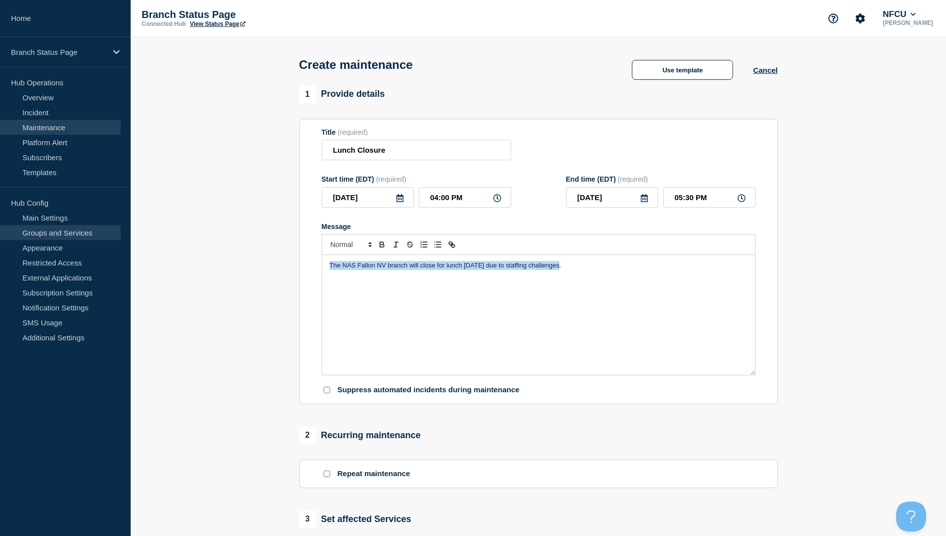
drag, startPoint x: 600, startPoint y: 264, endPoint x: 107, endPoint y: 236, distance: 493.6
click at [107, 236] on div "Home Branch Status Page Hub Operations Overview Incident Maintenance Platform A…" at bounding box center [473, 433] width 946 height 867
copy p "The NAS Fallon NV branch will close for lunch [DATE] due to staffing challenges."
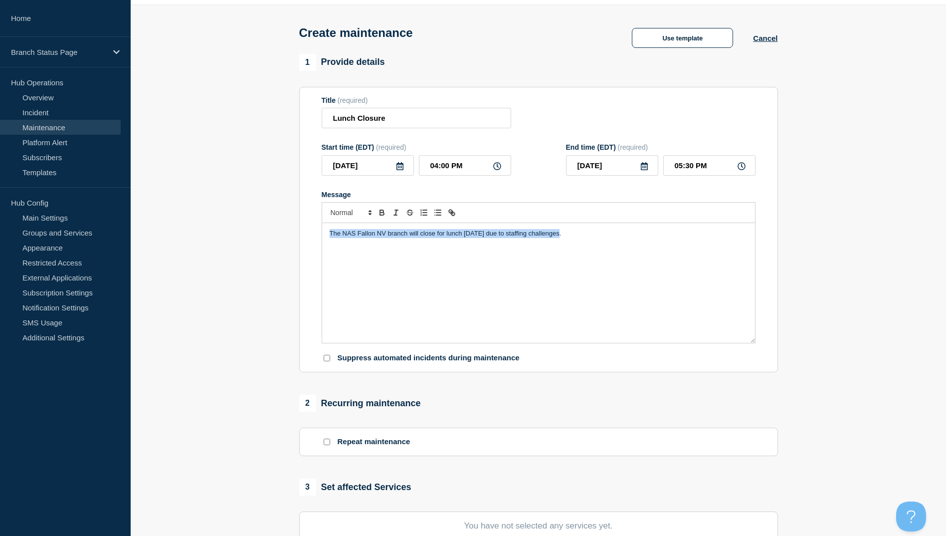
scroll to position [100, 0]
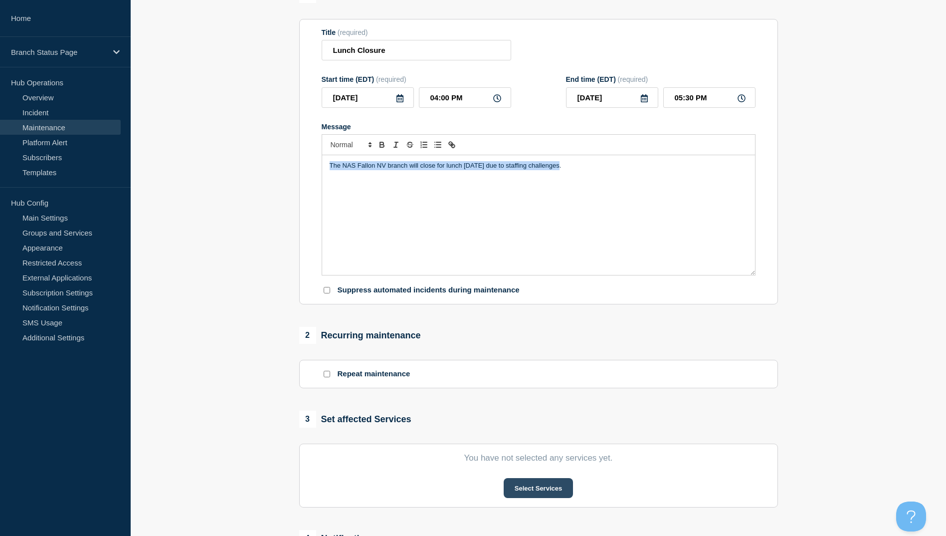
click at [549, 487] on button "Select Services" at bounding box center [538, 488] width 69 height 20
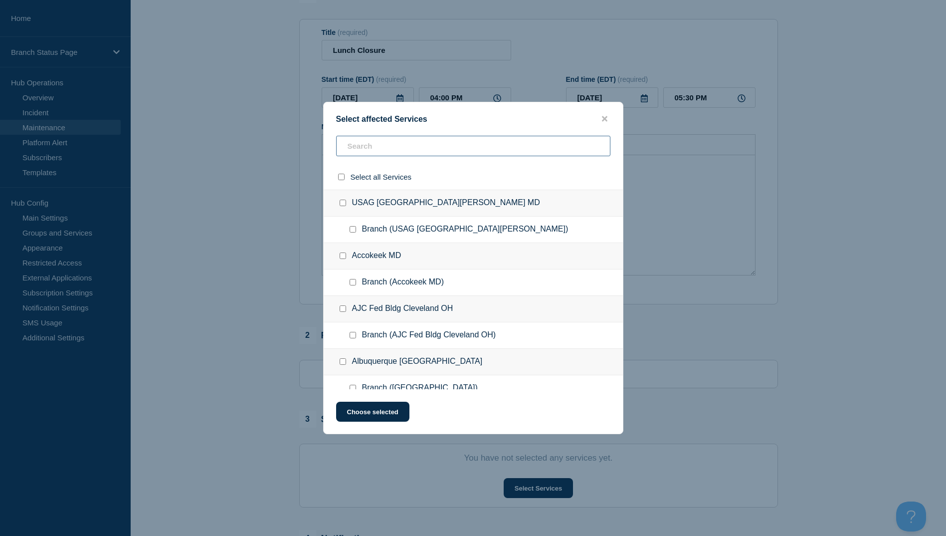
click at [359, 148] on input "text" at bounding box center [473, 146] width 274 height 20
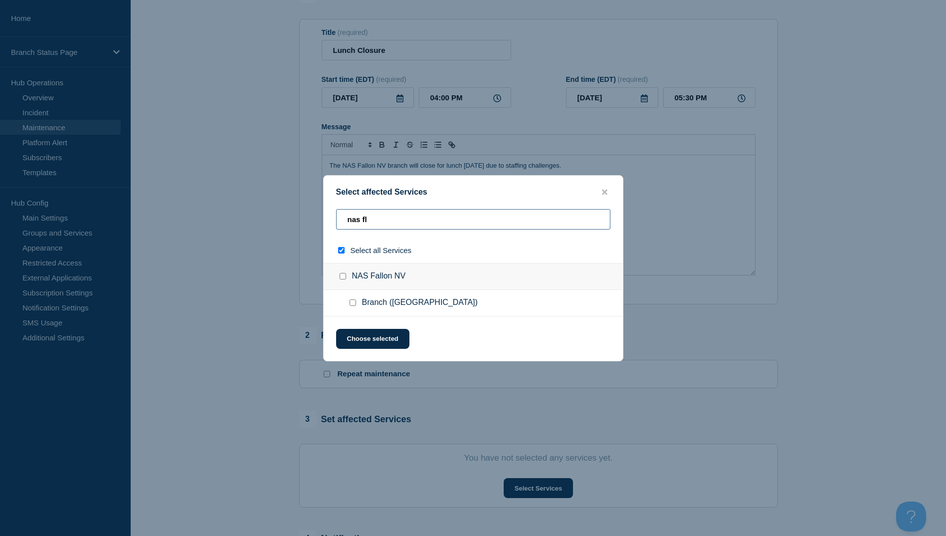
type input "nas fla"
checkbox input "true"
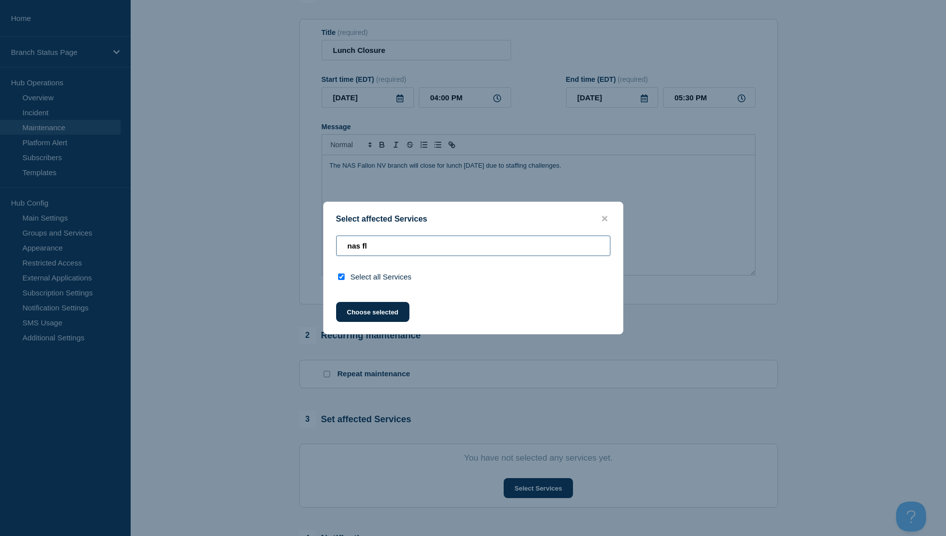
type input "nas f"
checkbox input "false"
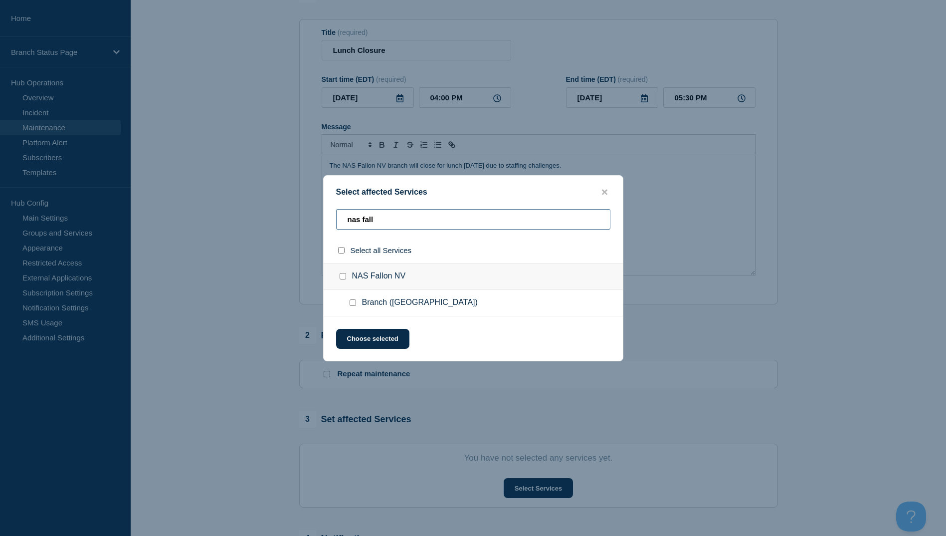
type input "nas fall"
click at [351, 304] on input "Branch (NAS Fallon NV) checkbox" at bounding box center [353, 302] width 6 height 6
checkbox input "true"
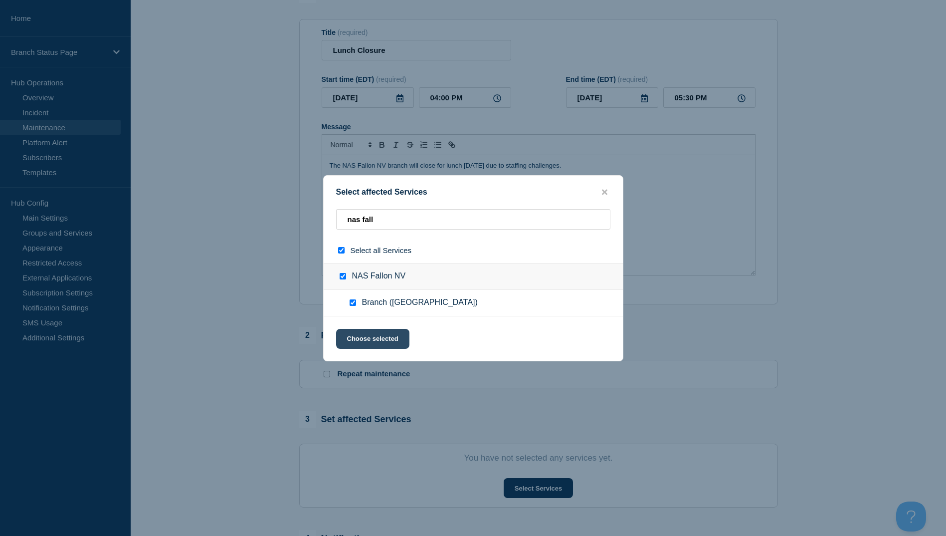
click at [374, 334] on button "Choose selected" at bounding box center [372, 339] width 73 height 20
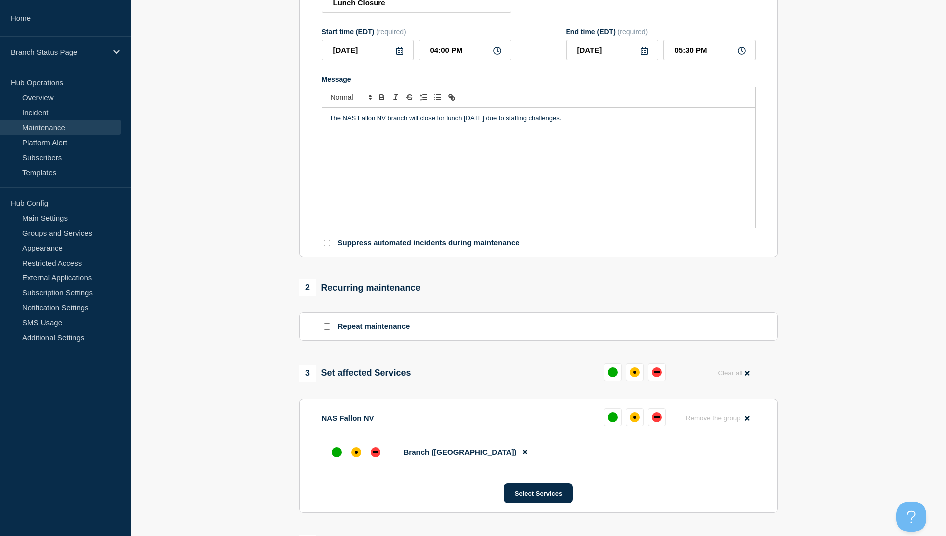
scroll to position [249, 0]
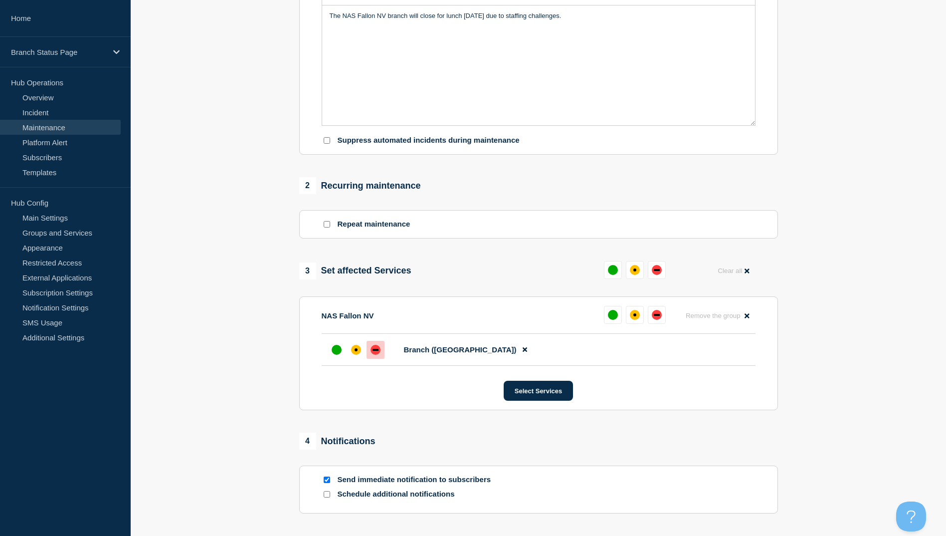
click at [375, 351] on div "down" at bounding box center [376, 350] width 6 height 2
click at [328, 483] on input "Send immediate notification to subscribers" at bounding box center [327, 479] width 6 height 6
checkbox input "false"
click at [327, 497] on input "Schedule additional notifications" at bounding box center [327, 494] width 6 height 6
checkbox input "true"
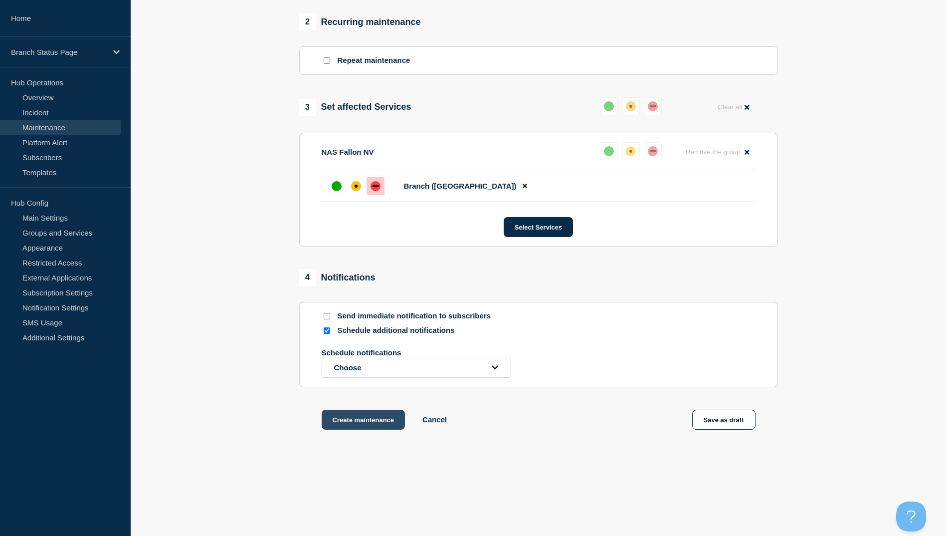
scroll to position [424, 0]
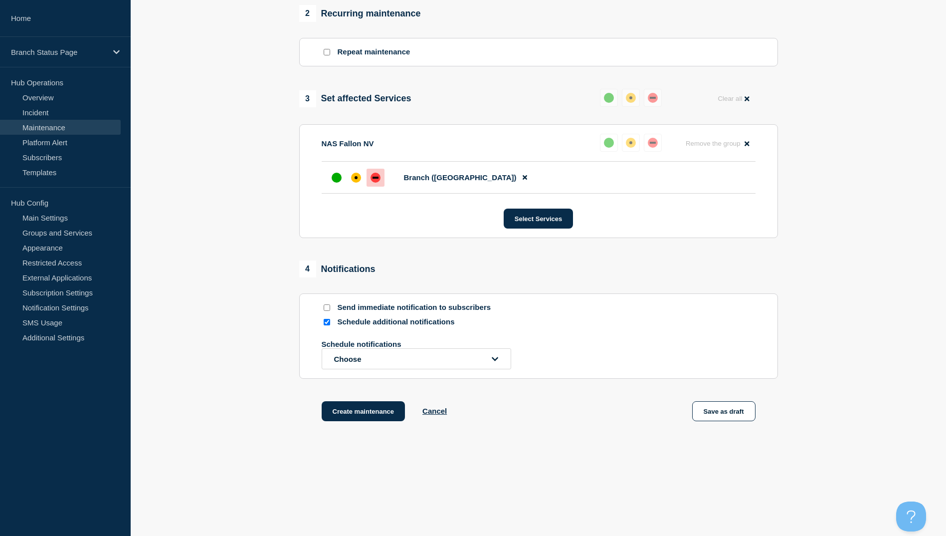
click at [400, 348] on p "Schedule notifications" at bounding box center [402, 344] width 160 height 8
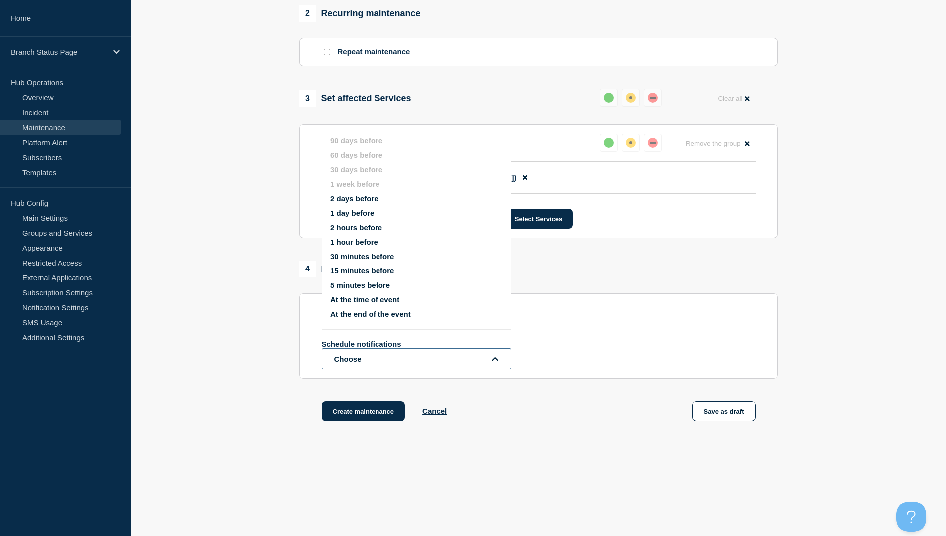
click at [400, 354] on button "Choose" at bounding box center [417, 358] width 190 height 21
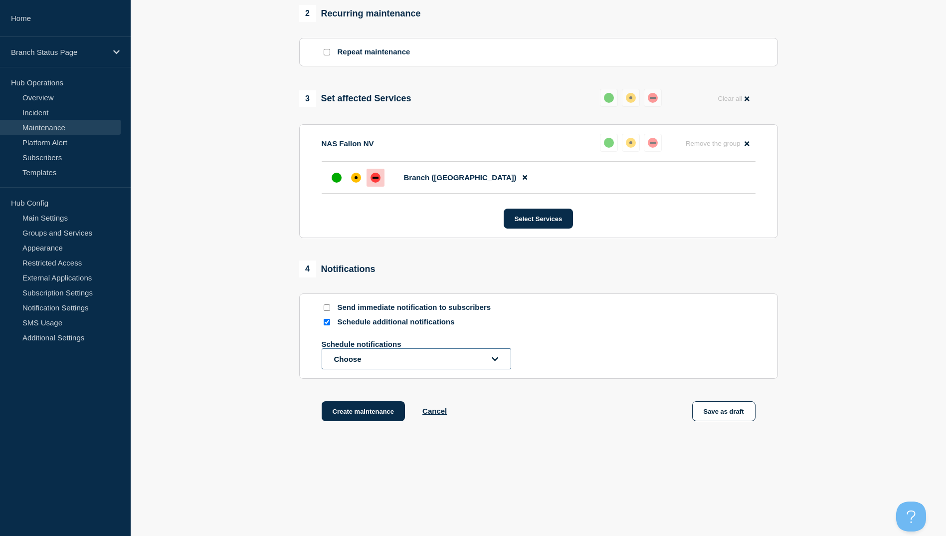
click at [400, 354] on button "Choose" at bounding box center [417, 358] width 190 height 21
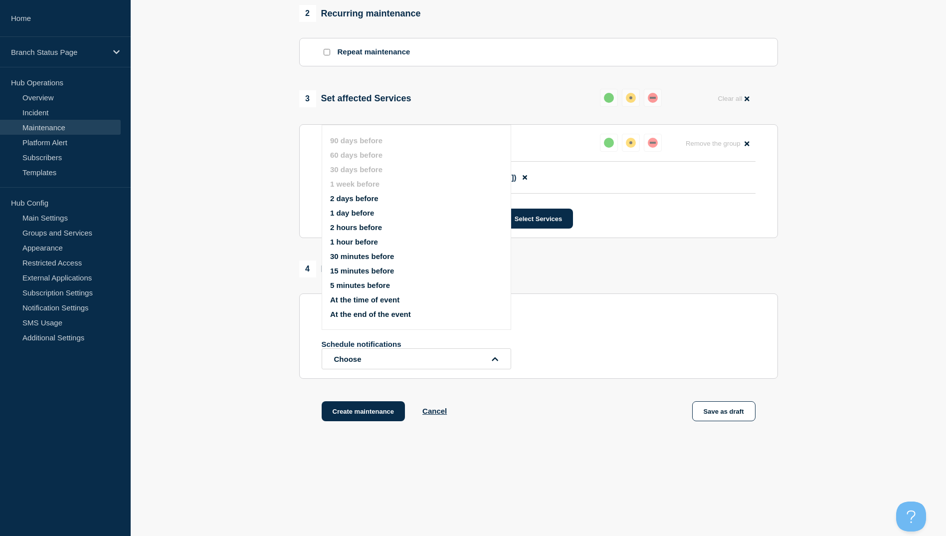
click at [373, 298] on button "At the time of event" at bounding box center [364, 299] width 69 height 8
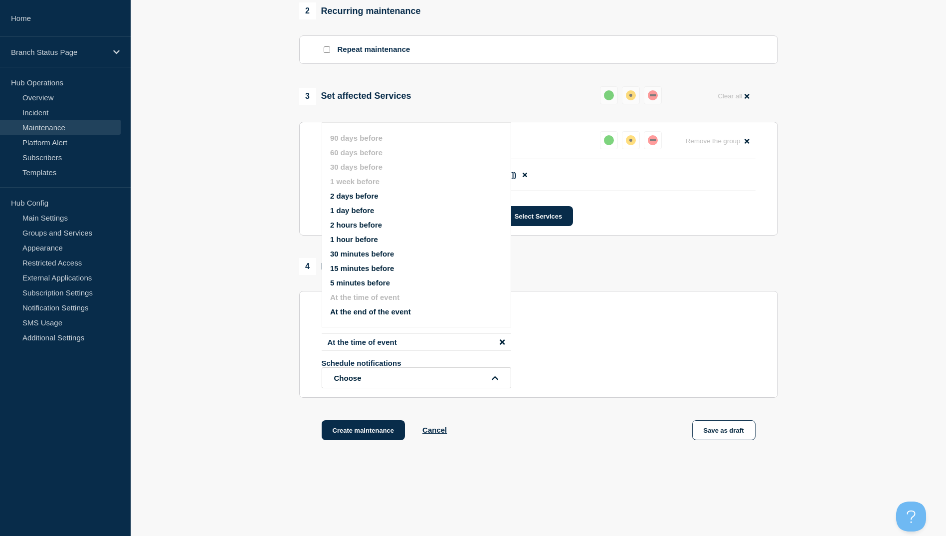
click at [263, 289] on section "1 Provide details Title (required) Lunch Closure Start time (EDT) (required) [D…" at bounding box center [538, 64] width 815 height 804
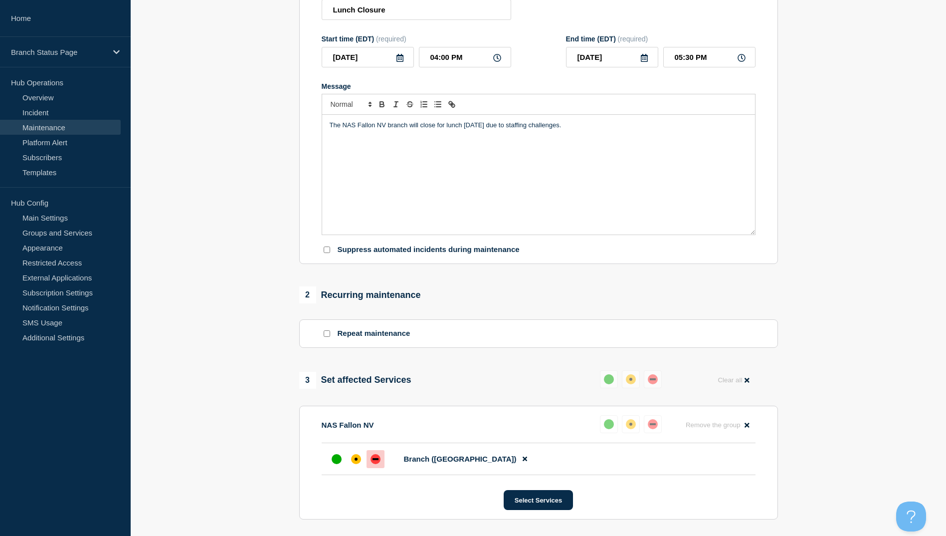
scroll to position [125, 0]
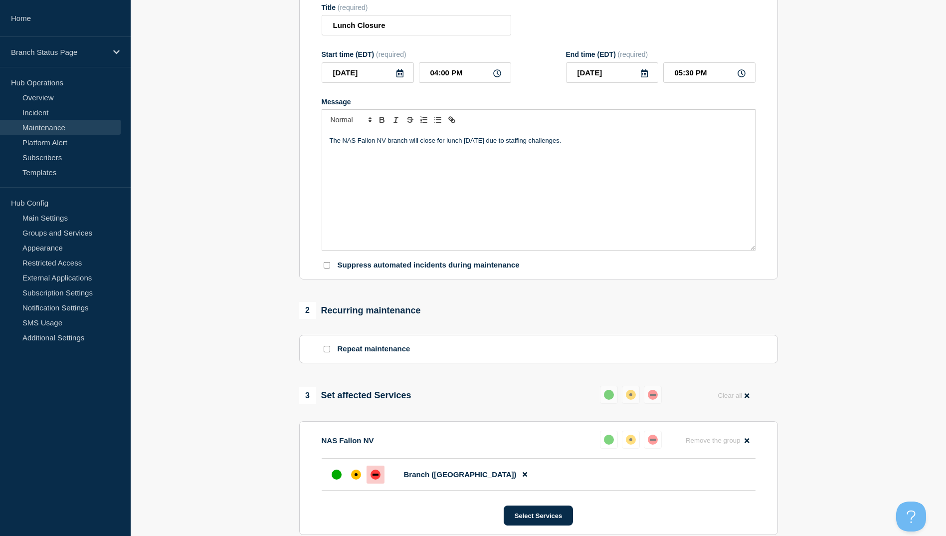
click at [327, 351] on input "Repeat maintenance" at bounding box center [327, 349] width 6 height 6
checkbox input "true"
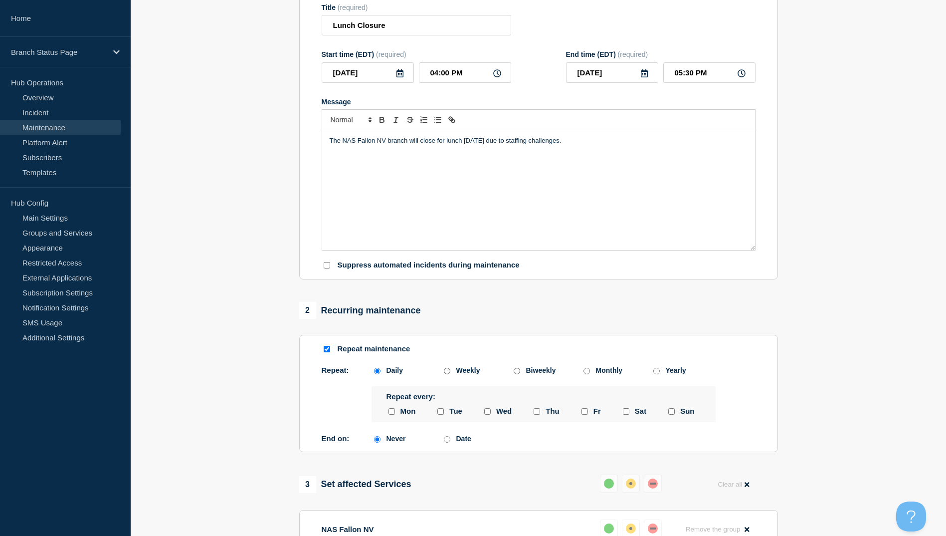
click at [585, 414] on input "friday checkbox" at bounding box center [585, 411] width 6 height 6
checkbox input "true"
click at [393, 414] on input "monday checkbox" at bounding box center [392, 411] width 6 height 6
checkbox input "true"
click at [445, 441] on input "Date" at bounding box center [447, 439] width 6 height 6
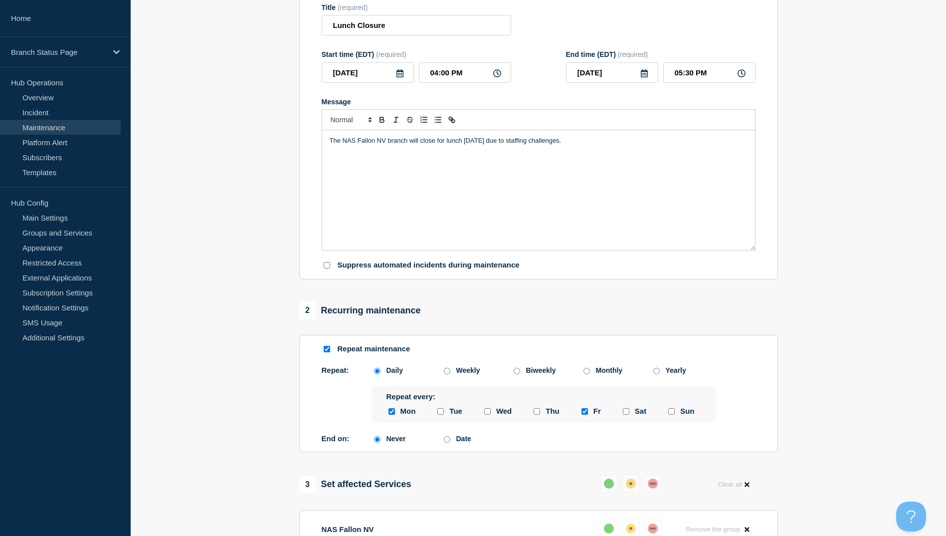
radio input "true"
radio input "false"
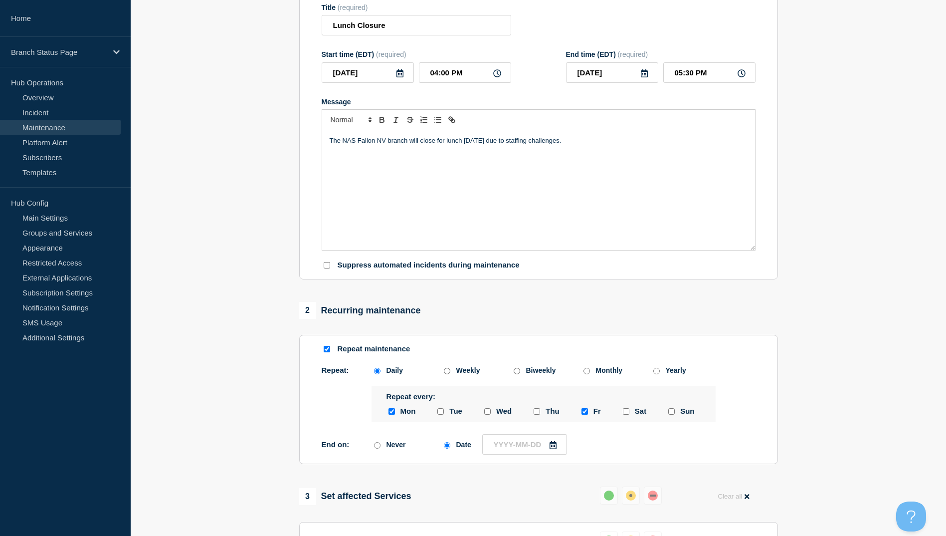
click at [551, 446] on icon at bounding box center [553, 445] width 7 height 8
click at [511, 405] on div "25" at bounding box center [511, 404] width 14 height 14
type input "[DATE]"
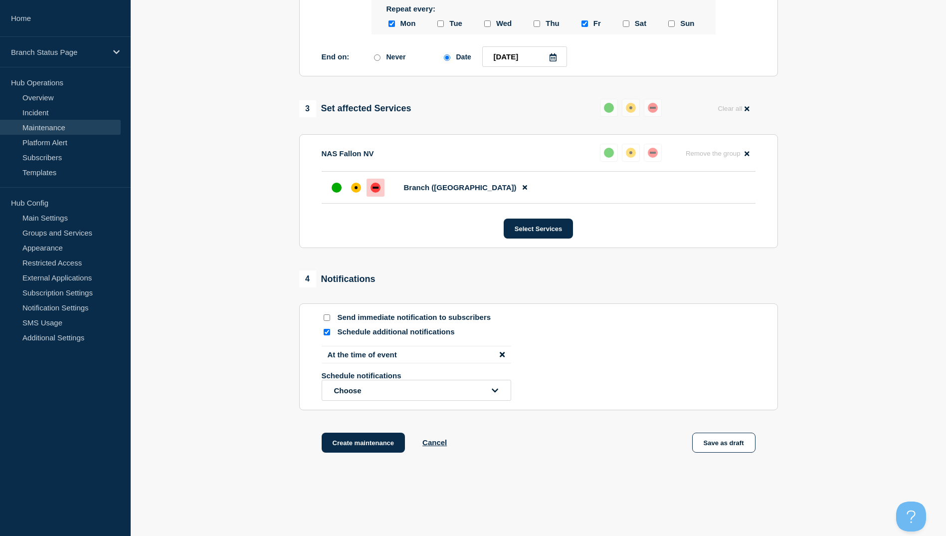
scroll to position [524, 0]
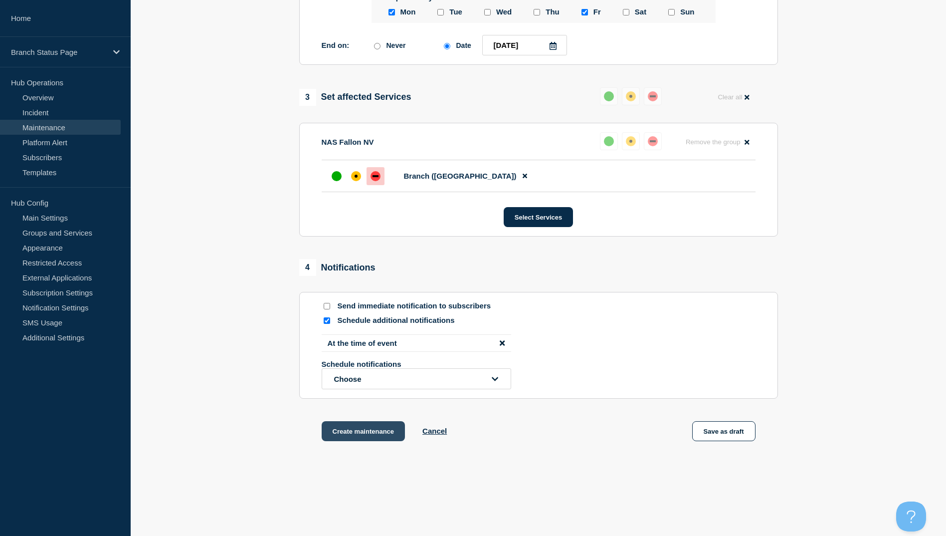
click at [361, 435] on button "Create maintenance" at bounding box center [364, 431] width 84 height 20
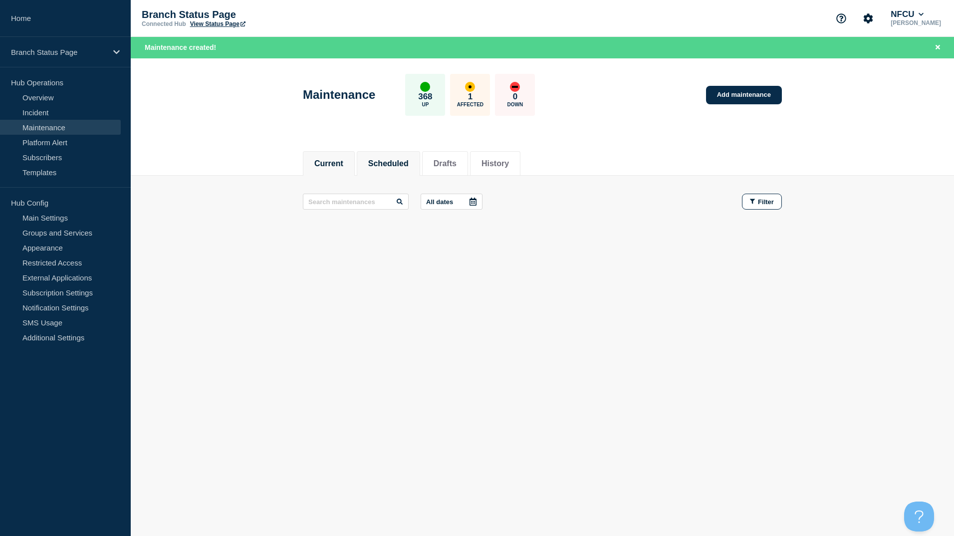
click at [420, 156] on li "Scheduled" at bounding box center [388, 163] width 63 height 24
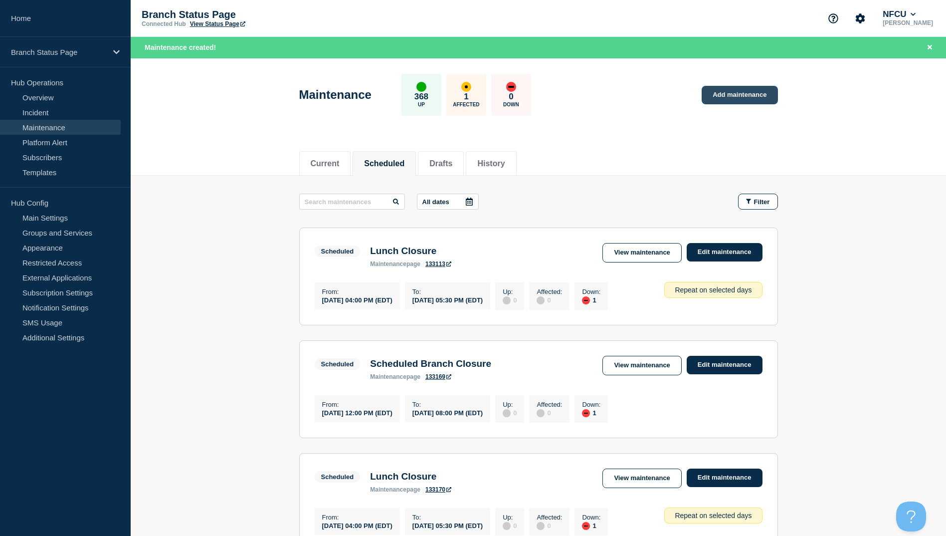
click at [728, 98] on link "Add maintenance" at bounding box center [740, 95] width 76 height 18
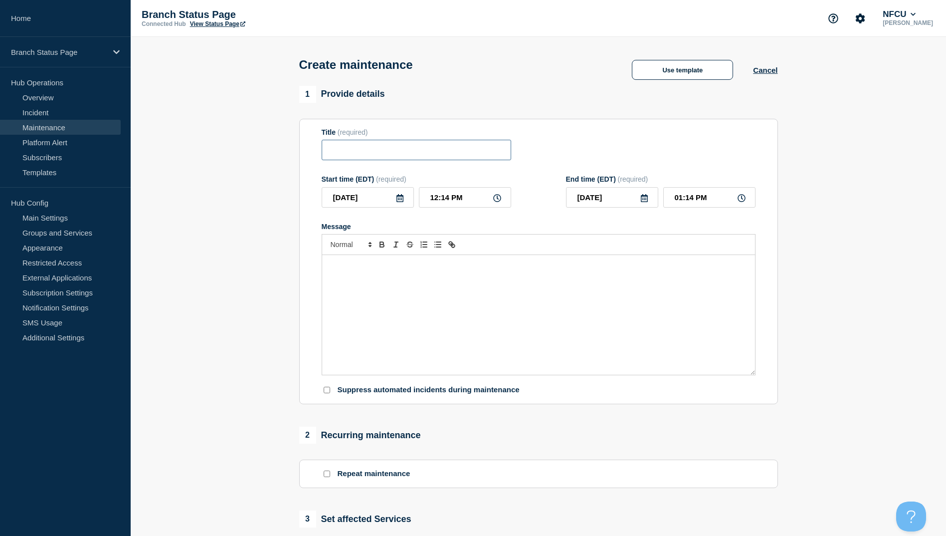
click at [385, 148] on input "Title" at bounding box center [417, 150] width 190 height 20
type input "Scheduled Branch Closure"
click at [421, 273] on div "Message" at bounding box center [538, 315] width 433 height 120
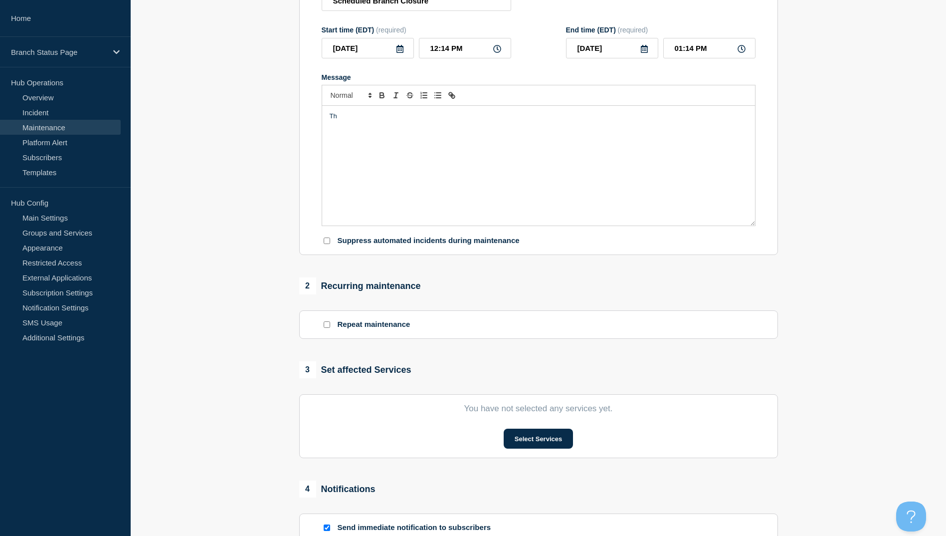
scroll to position [150, 0]
click at [529, 435] on button "Select Services" at bounding box center [538, 438] width 69 height 20
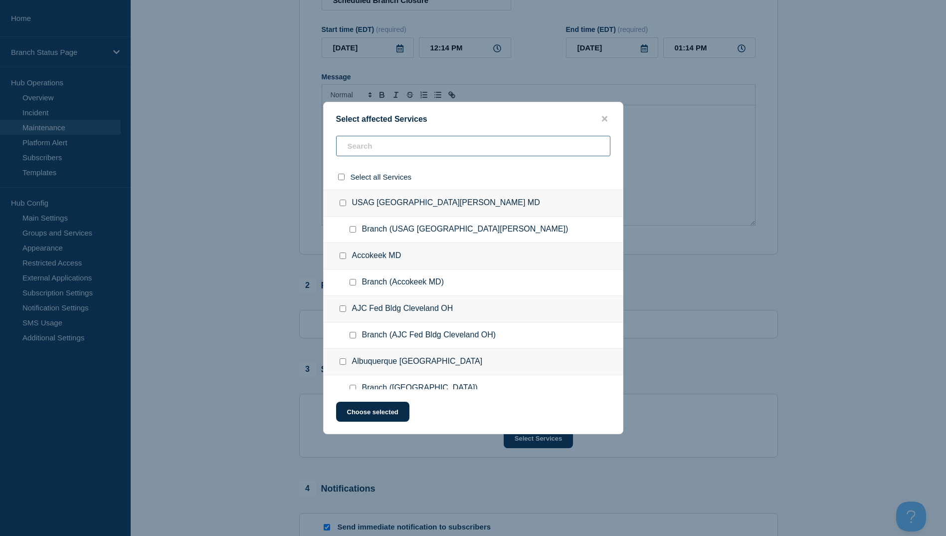
click at [386, 144] on input "text" at bounding box center [473, 146] width 274 height 20
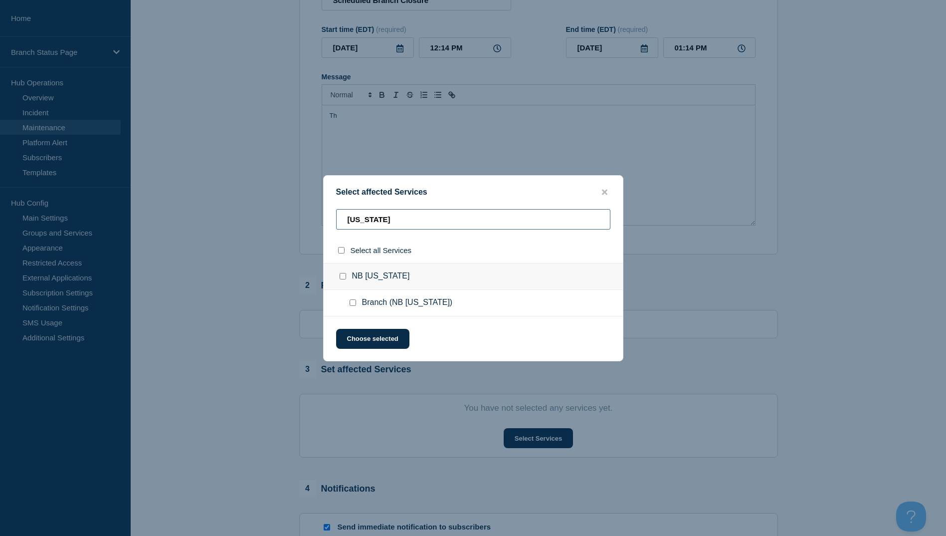
type input "[US_STATE]"
click at [352, 303] on input "Branch (NB Guam) checkbox" at bounding box center [353, 302] width 6 height 6
checkbox input "true"
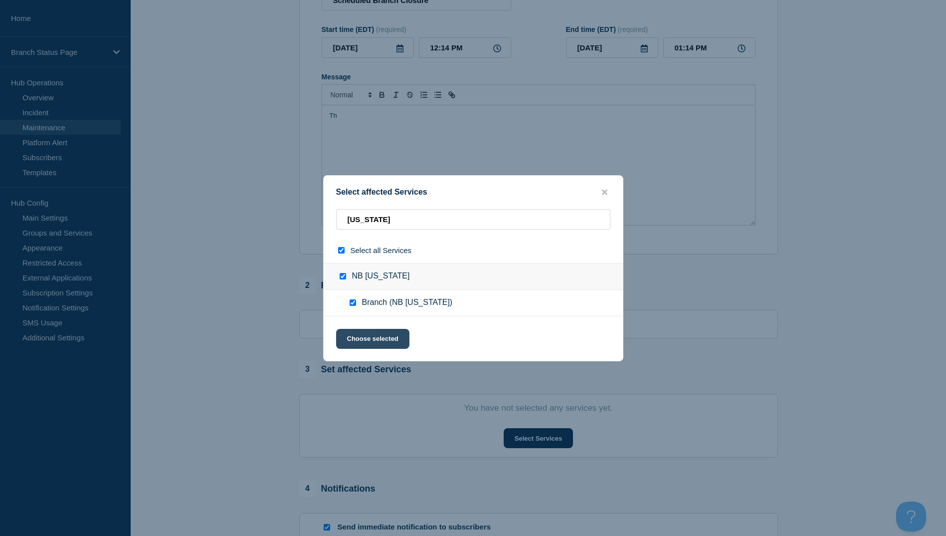
click at [379, 336] on button "Choose selected" at bounding box center [372, 339] width 73 height 20
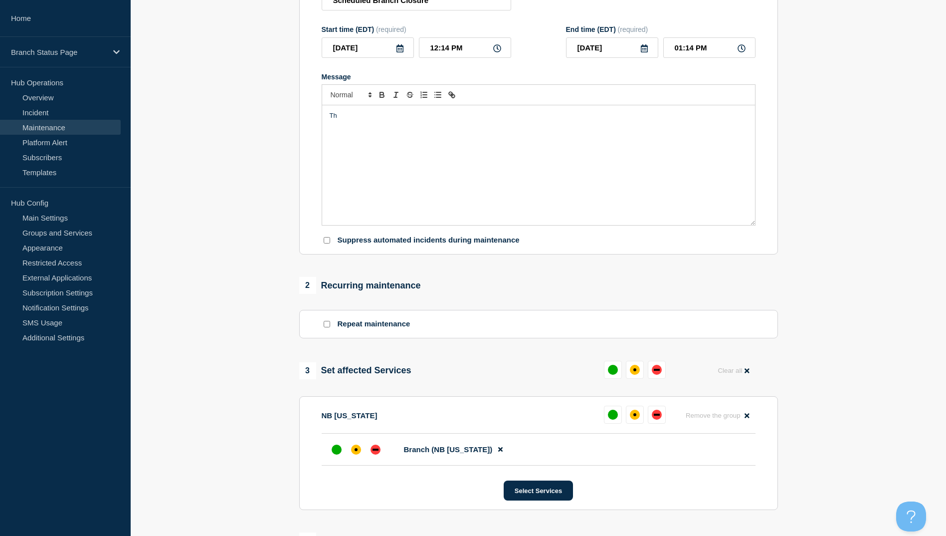
click at [407, 155] on div "Th" at bounding box center [538, 165] width 433 height 120
click at [398, 51] on icon at bounding box center [400, 48] width 8 height 8
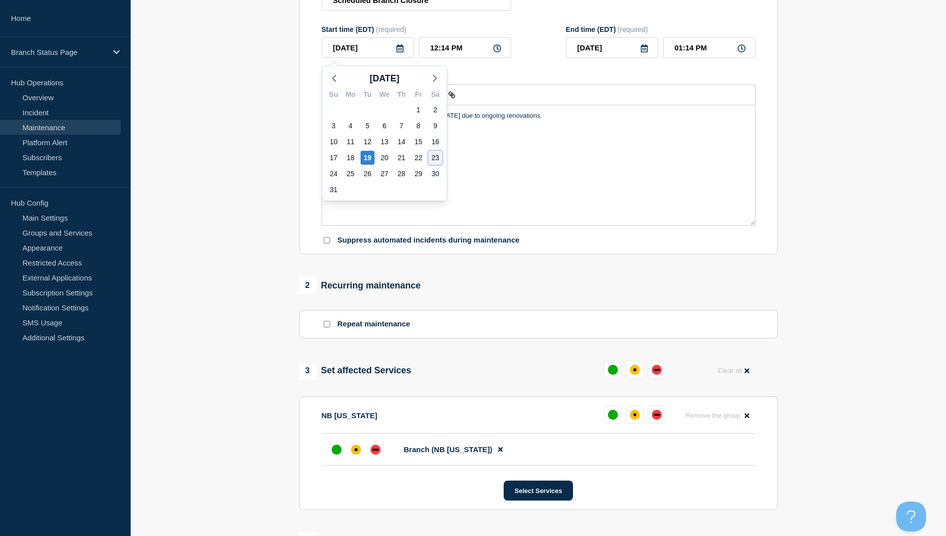
click at [433, 156] on div "23" at bounding box center [435, 158] width 14 height 14
type input "[DATE]"
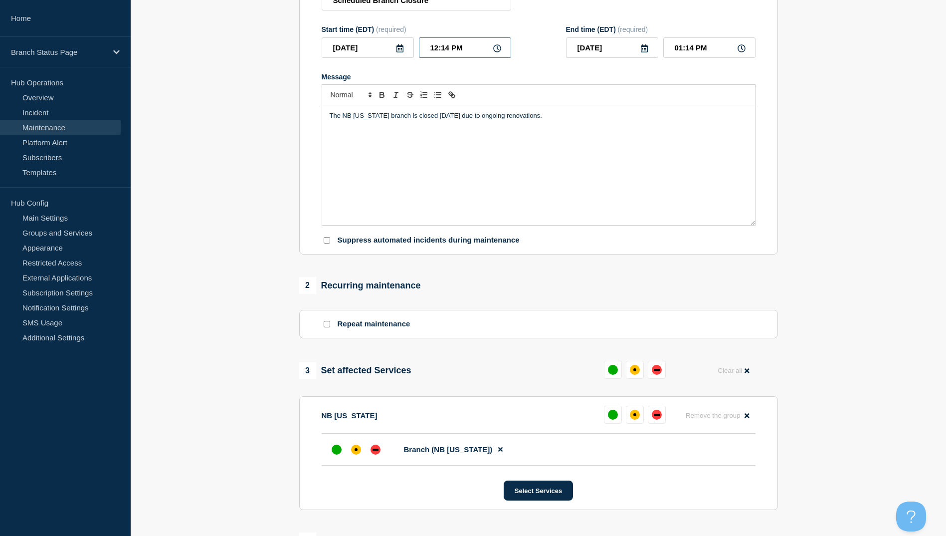
drag, startPoint x: 476, startPoint y: 53, endPoint x: 376, endPoint y: 28, distance: 103.2
click at [376, 28] on div "Start time (EDT) (required) [DATE] 12:14 PM" at bounding box center [417, 41] width 190 height 32
type input "07:00 PM"
type input "08:00 PM"
click at [403, 51] on icon at bounding box center [400, 48] width 7 height 8
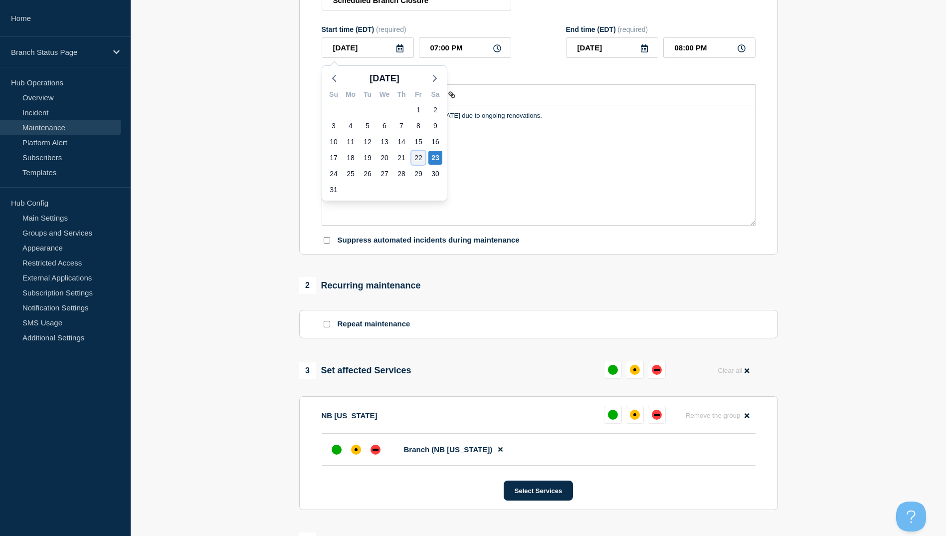
click at [416, 158] on div "22" at bounding box center [418, 158] width 14 height 14
type input "[DATE]"
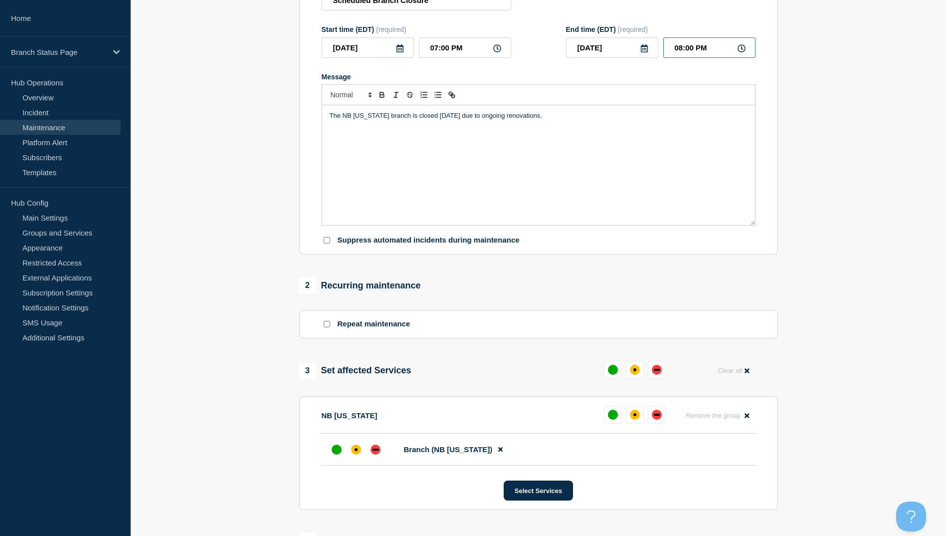
drag, startPoint x: 718, startPoint y: 49, endPoint x: 656, endPoint y: 35, distance: 63.4
click at [656, 35] on div "End time (EDT) (required) [DATE] 08:00 PM" at bounding box center [661, 41] width 190 height 32
type input "11:00 PM"
drag, startPoint x: 421, startPoint y: 117, endPoint x: 437, endPoint y: 117, distance: 16.5
click at [437, 117] on p "The NB [US_STATE] branch is closed [DATE] due to ongoing renovations." at bounding box center [539, 115] width 418 height 9
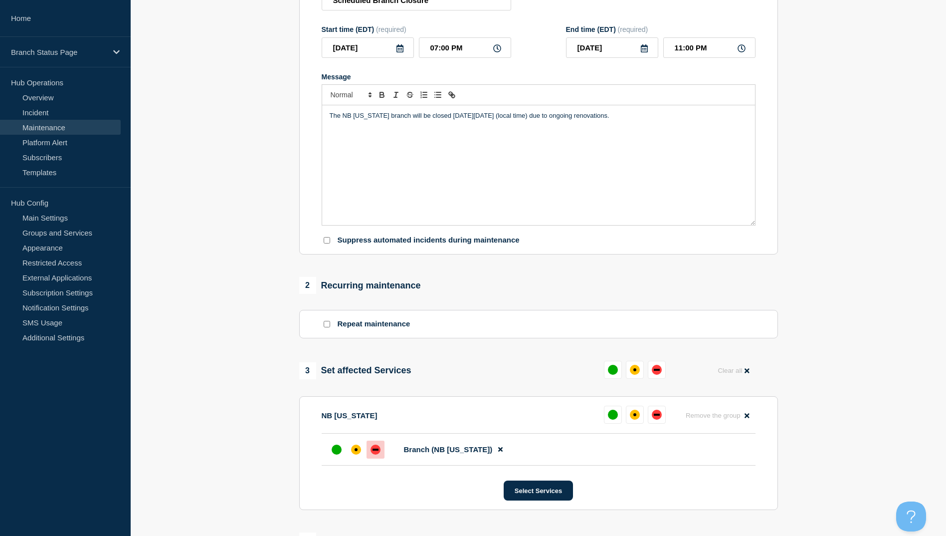
click at [371, 449] on div "down" at bounding box center [376, 449] width 10 height 10
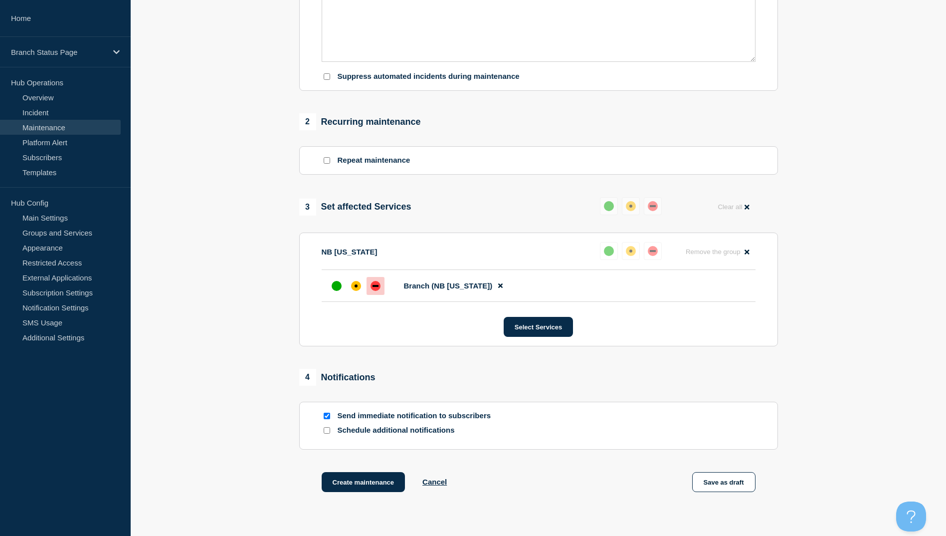
scroll to position [387, 0]
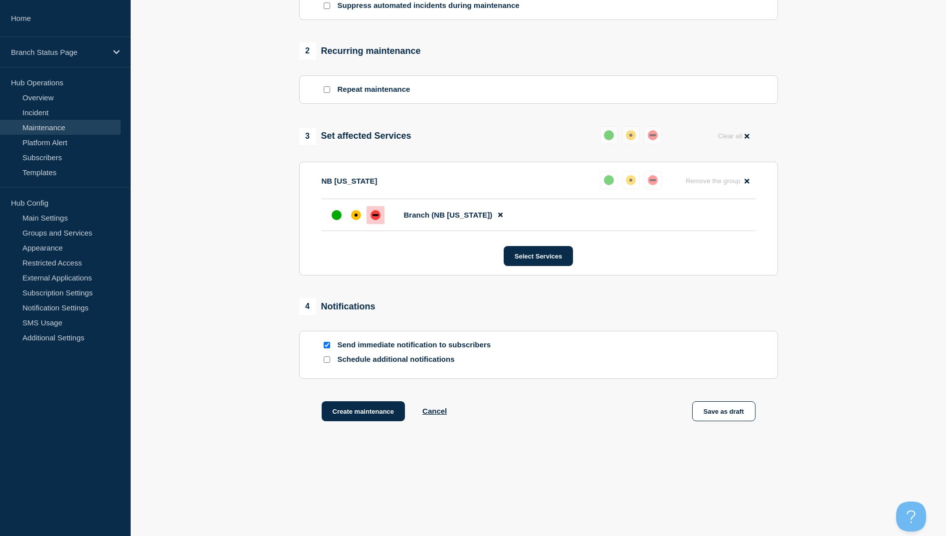
click at [326, 345] on input "Send immediate notification to subscribers" at bounding box center [327, 345] width 6 height 6
checkbox input "false"
click at [326, 359] on input "Schedule additional notifications" at bounding box center [327, 359] width 6 height 6
checkbox input "true"
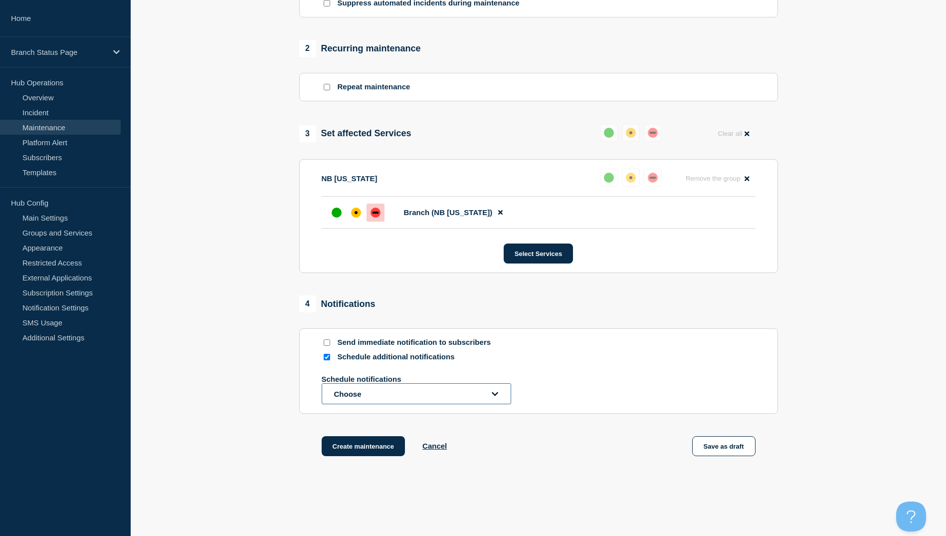
click at [395, 395] on button "Choose" at bounding box center [417, 393] width 190 height 21
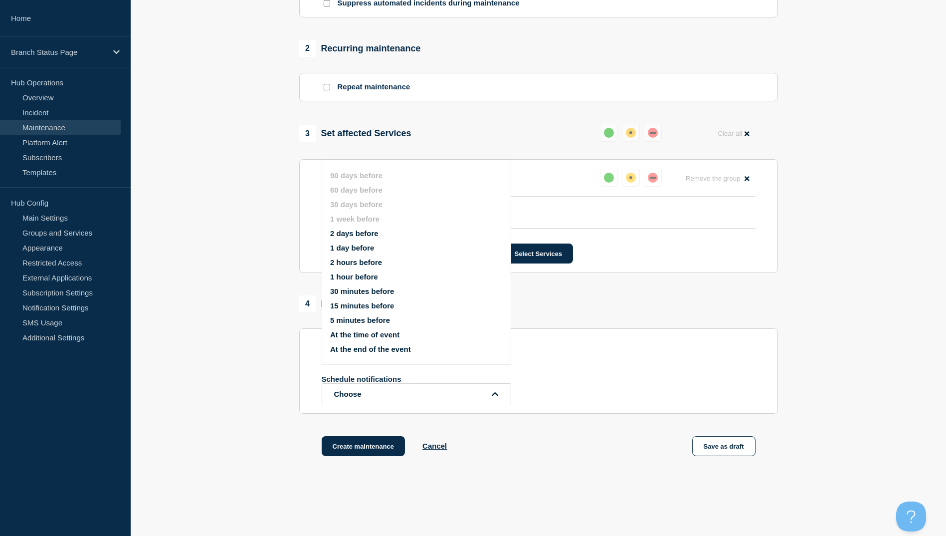
click at [381, 334] on button "At the time of event" at bounding box center [364, 334] width 69 height 8
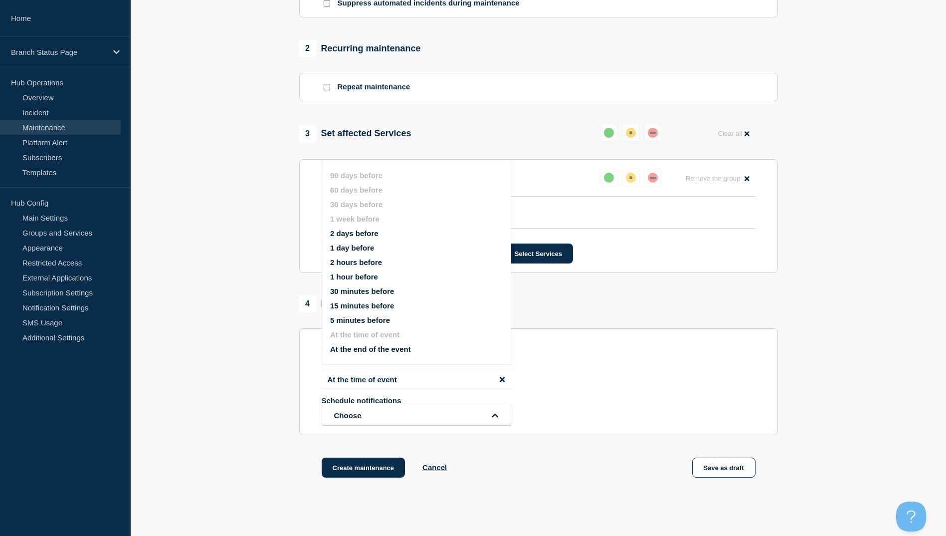
click at [270, 364] on section "1 Provide details Title (required) Scheduled Branch Closure Start time (EDT) (r…" at bounding box center [538, 101] width 815 height 804
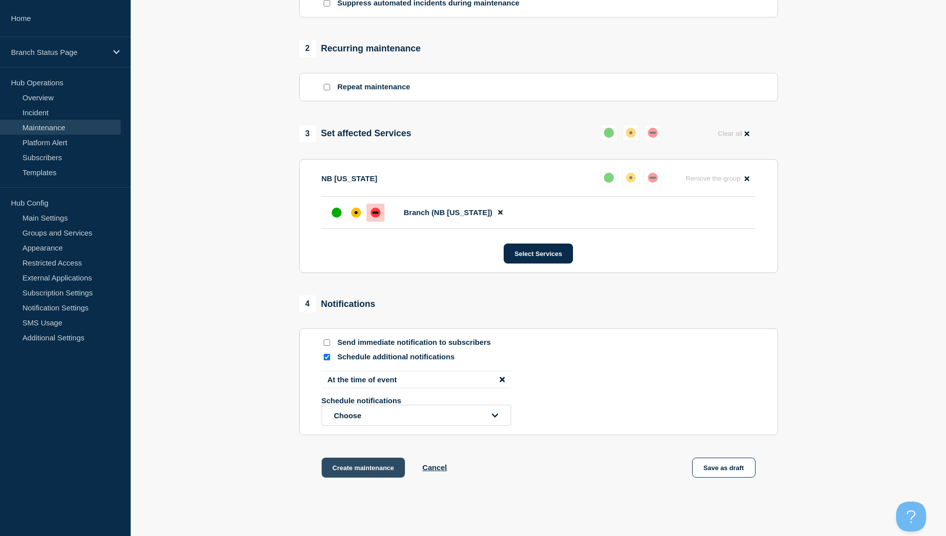
click at [372, 469] on button "Create maintenance" at bounding box center [364, 467] width 84 height 20
